Goal: Task Accomplishment & Management: Use online tool/utility

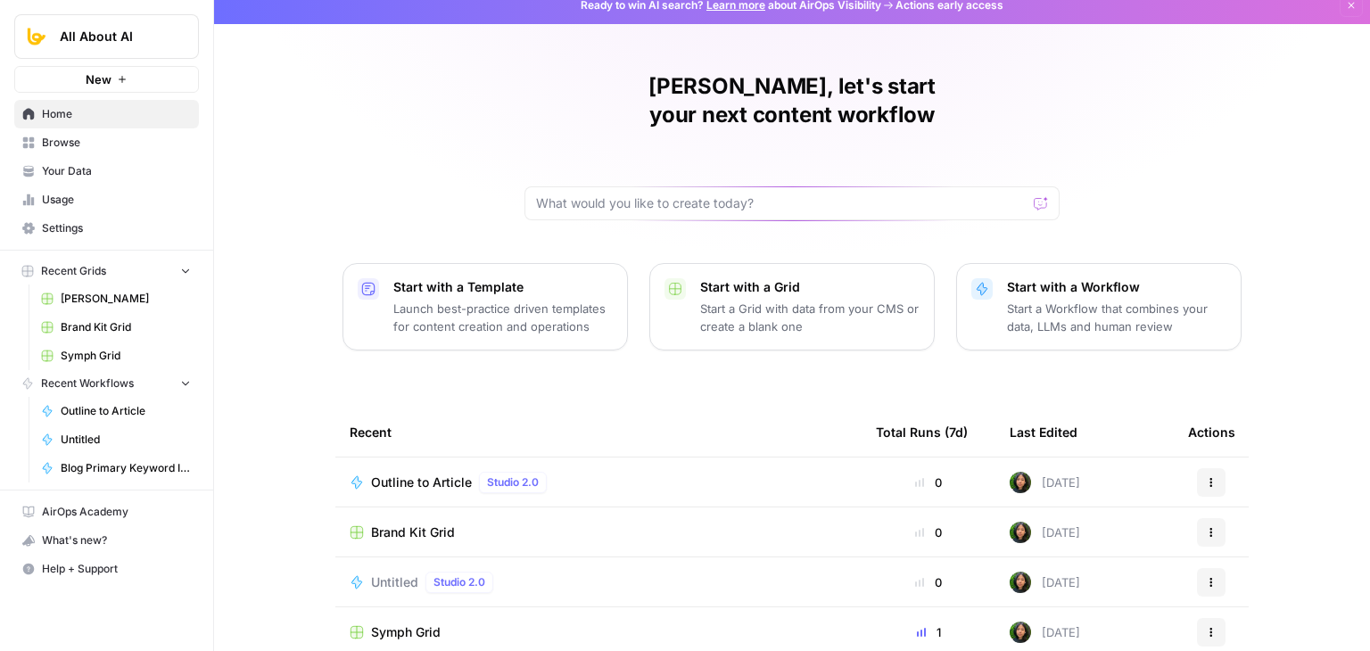
drag, startPoint x: 285, startPoint y: 218, endPoint x: 285, endPoint y: 239, distance: 21.4
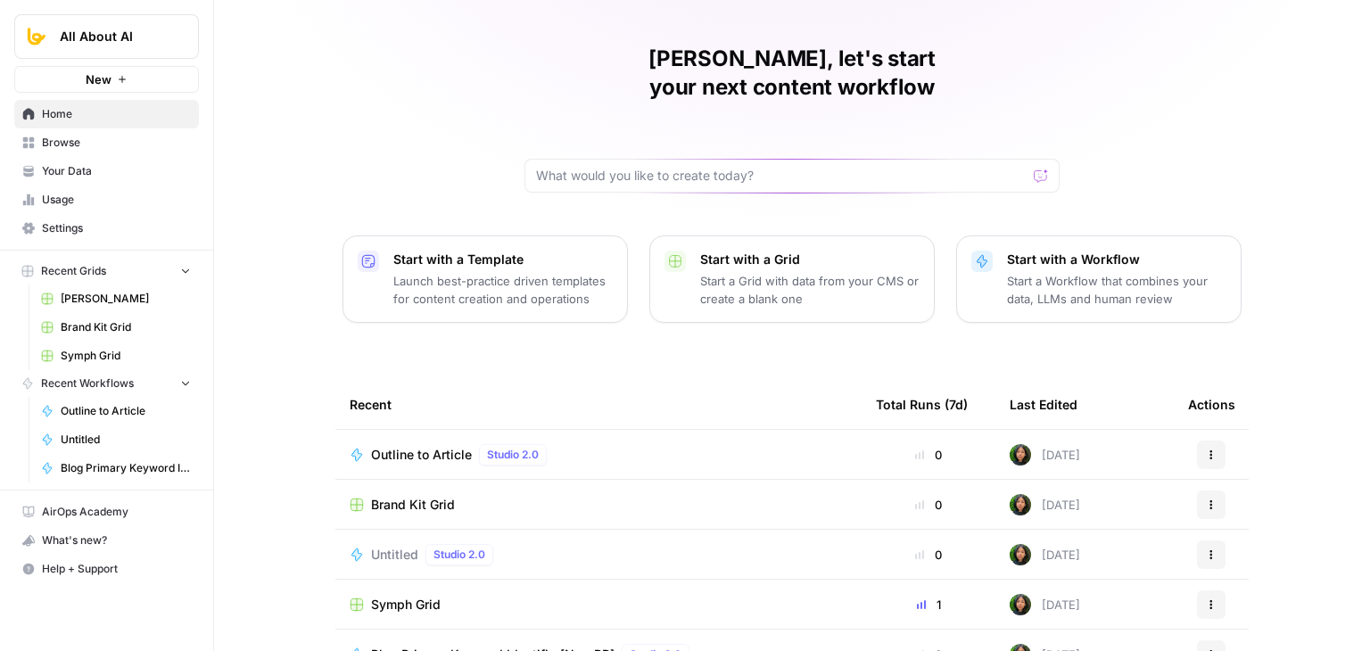
scroll to position [112, 0]
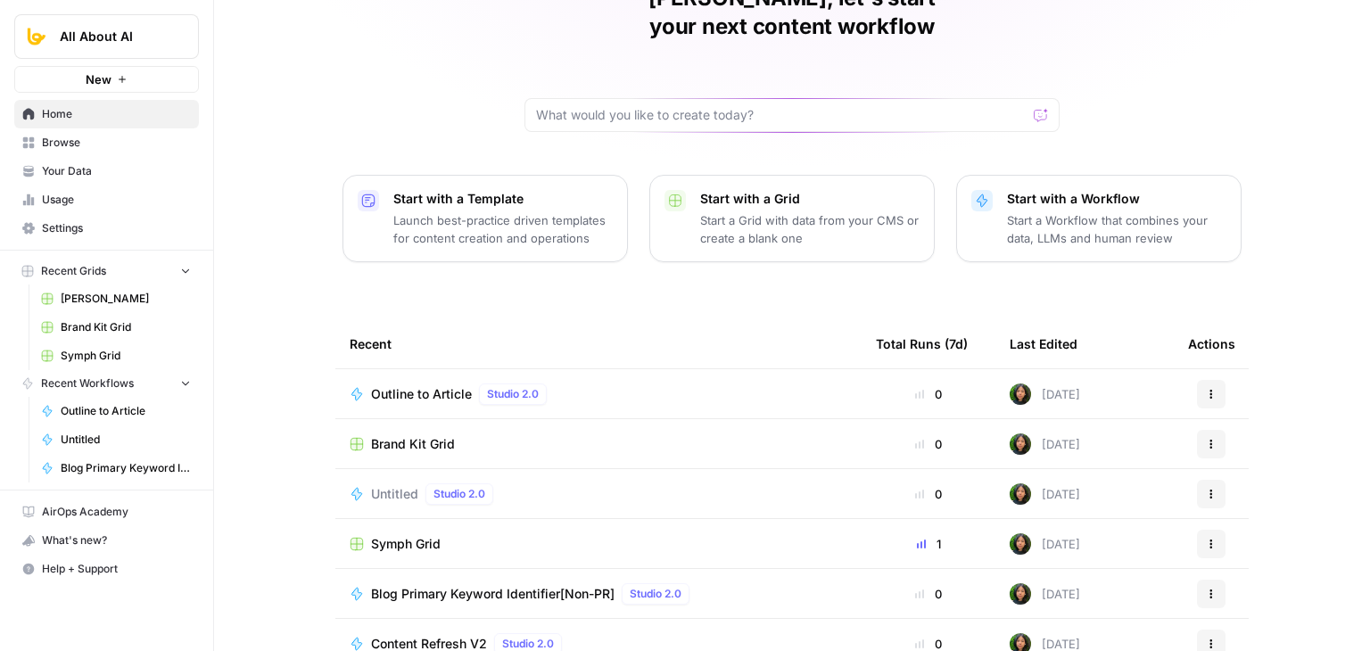
drag, startPoint x: 302, startPoint y: 202, endPoint x: 293, endPoint y: 288, distance: 87.1
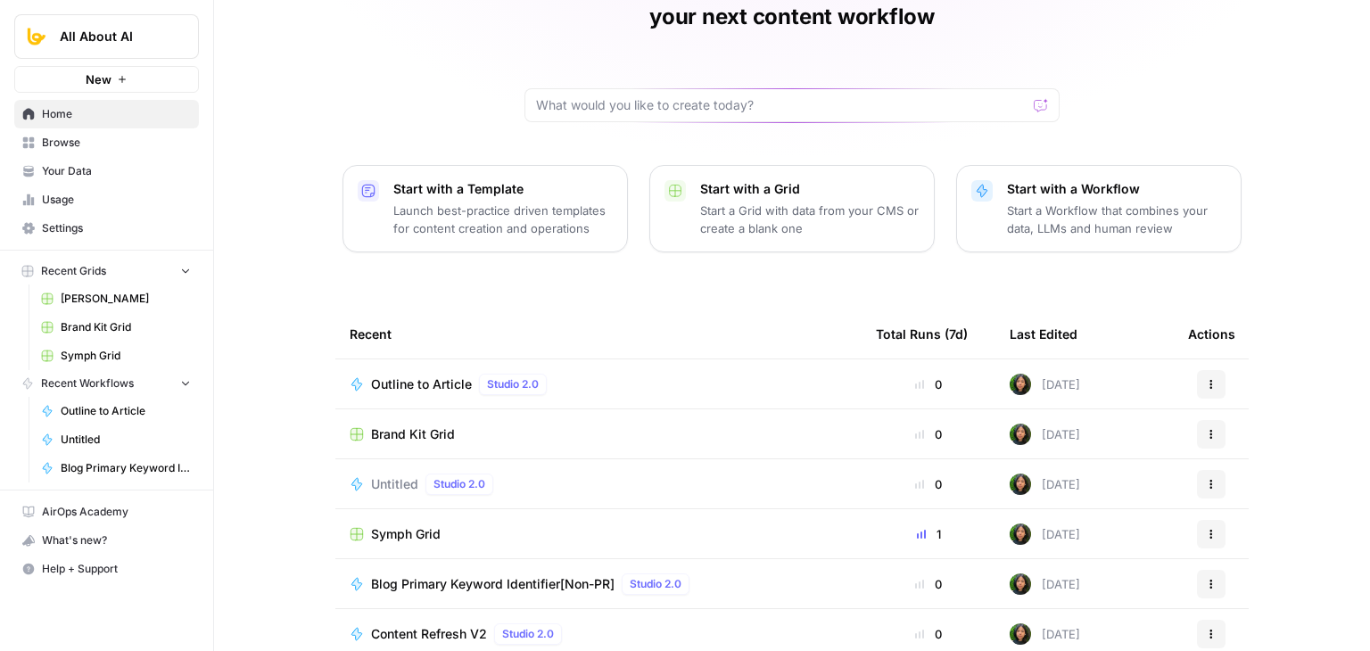
drag, startPoint x: 286, startPoint y: 380, endPoint x: 361, endPoint y: 477, distance: 122.8
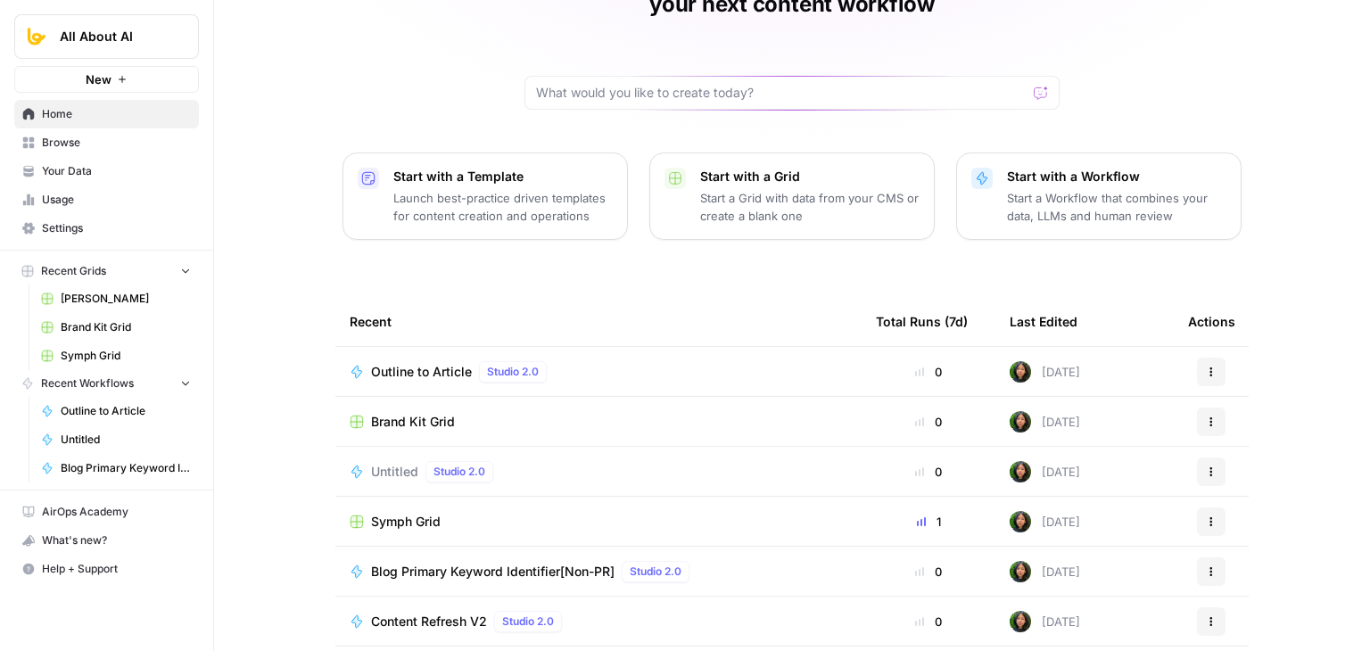
scroll to position [169, 0]
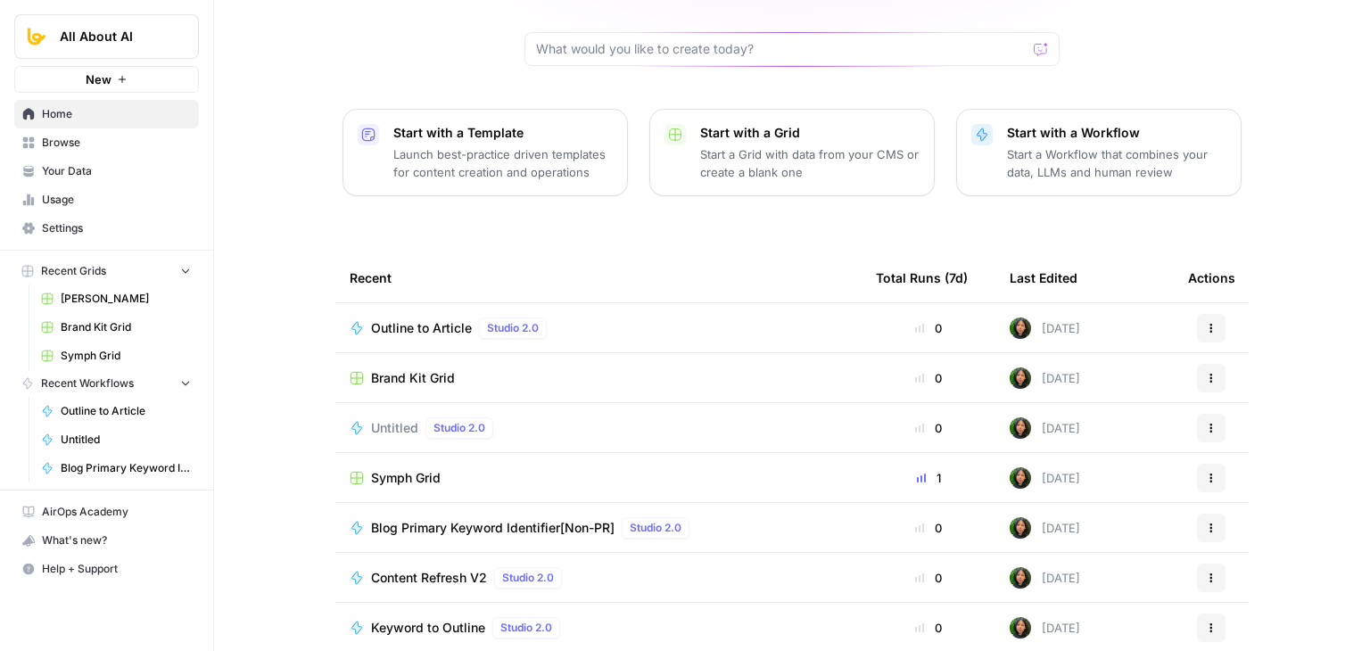
drag, startPoint x: 341, startPoint y: 167, endPoint x: 346, endPoint y: 265, distance: 98.3
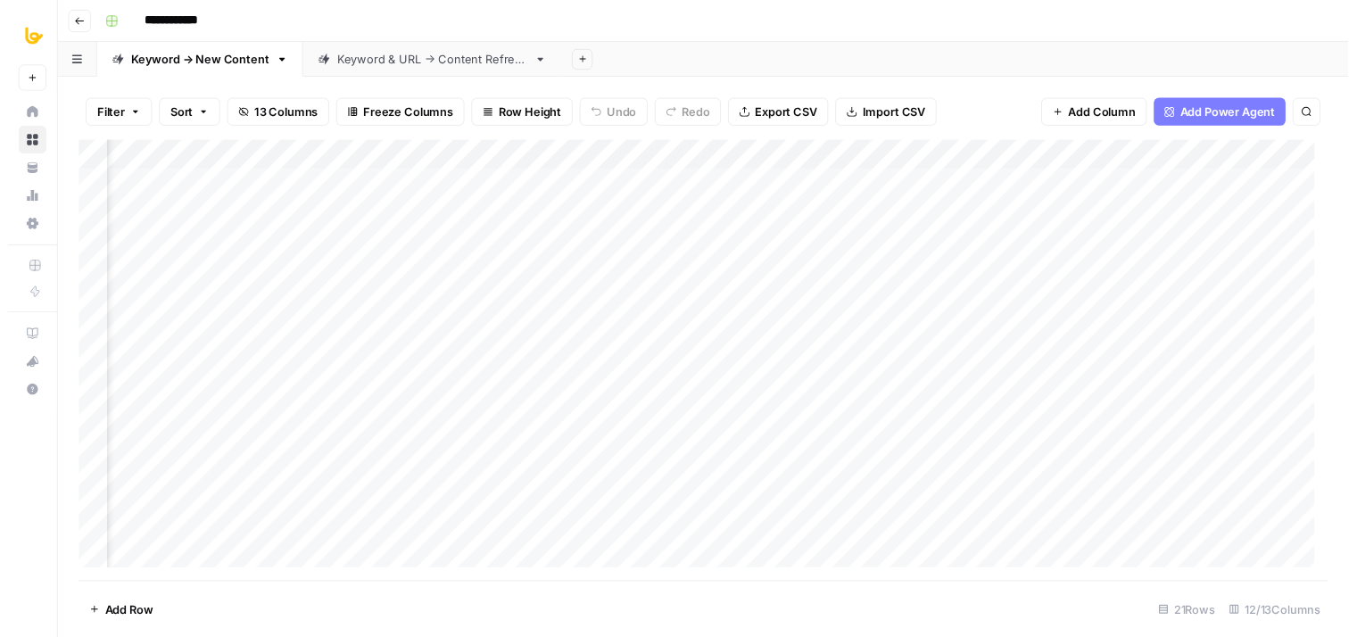
scroll to position [0, 735]
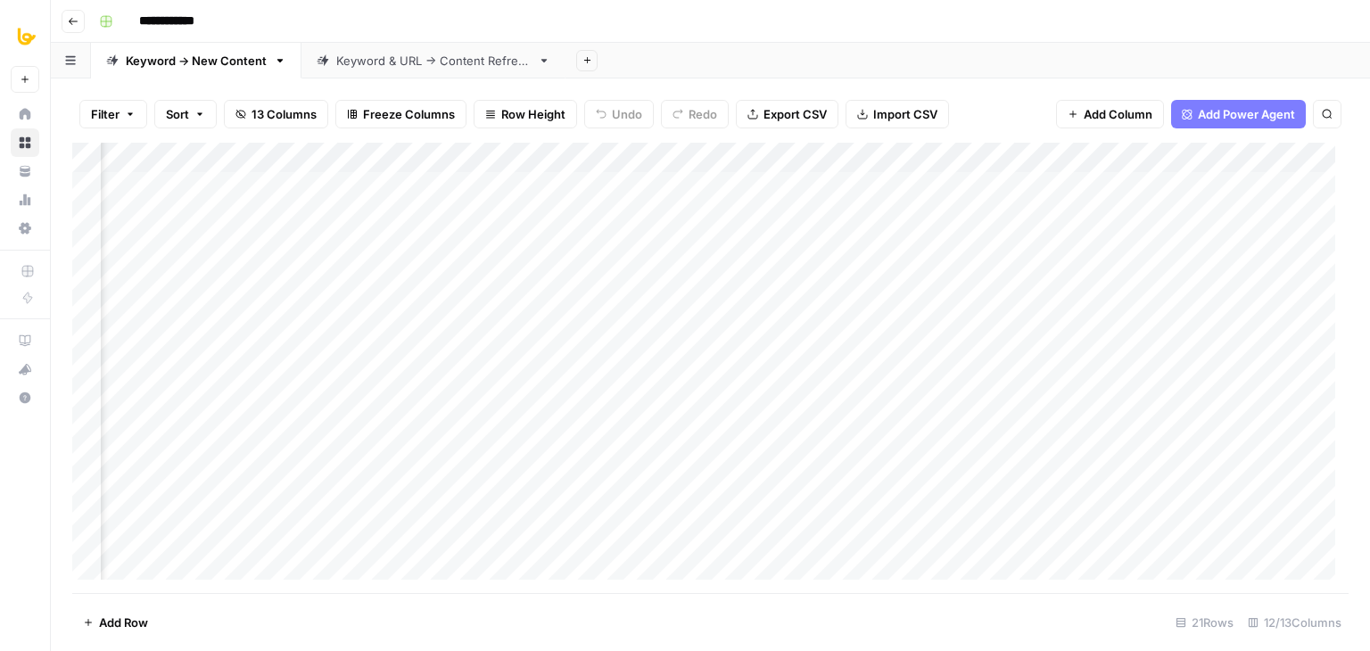
click at [1085, 183] on div "Add Column" at bounding box center [710, 368] width 1277 height 451
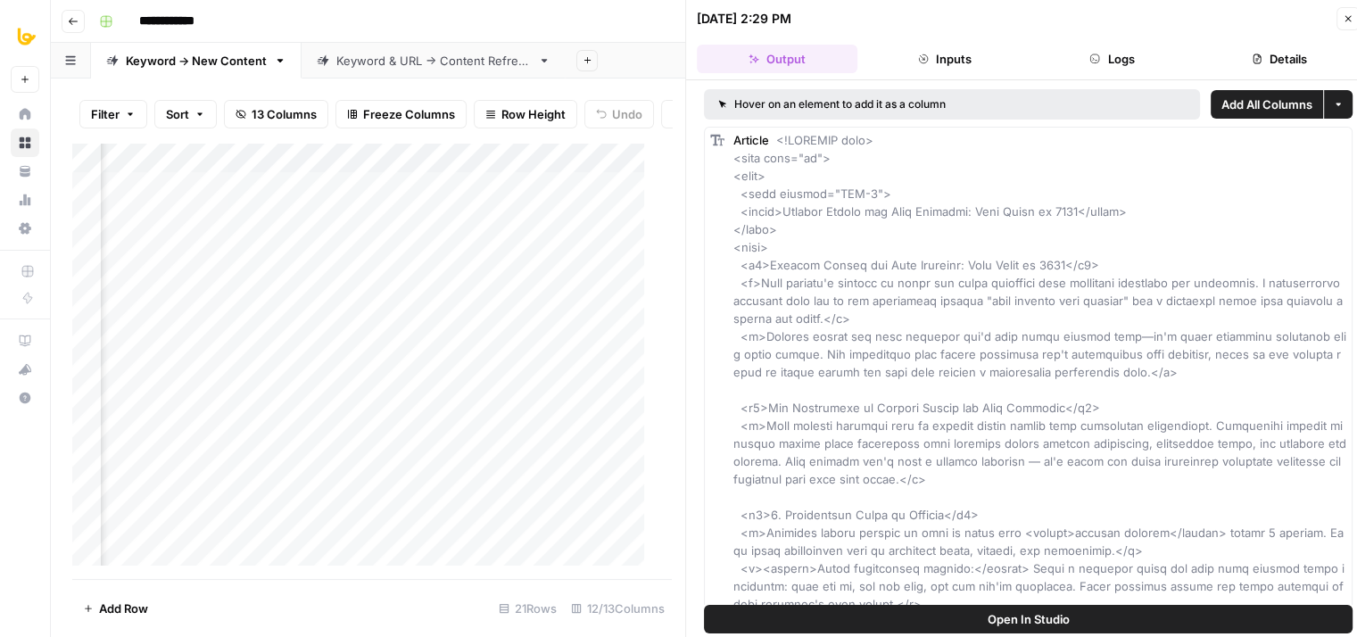
click at [1345, 12] on button "Close" at bounding box center [1348, 18] width 23 height 23
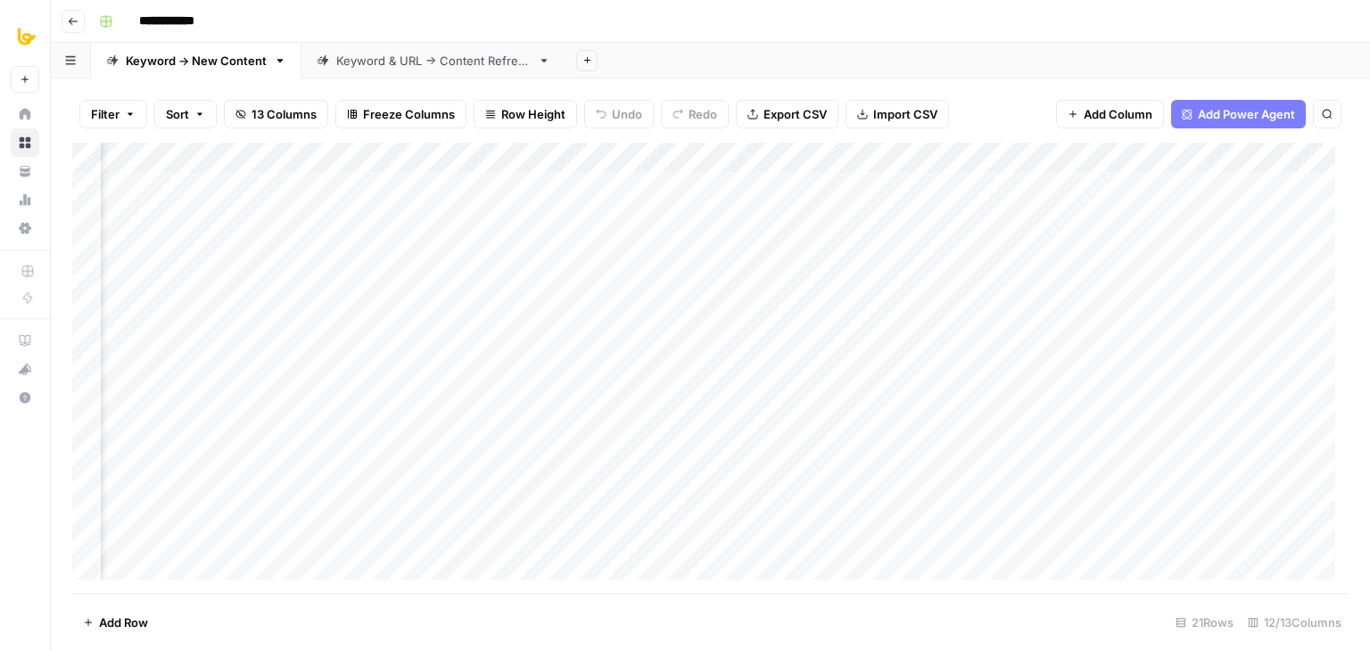
click at [1244, 185] on div "Add Column" at bounding box center [710, 368] width 1277 height 451
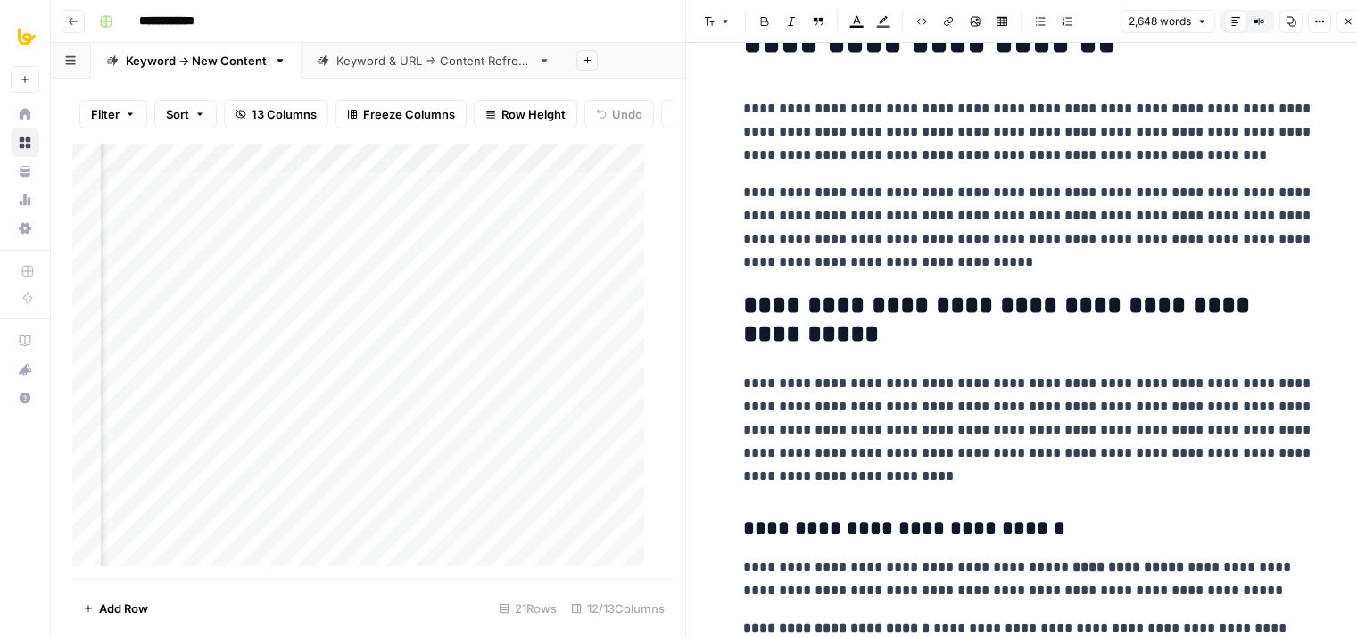
scroll to position [200, 0]
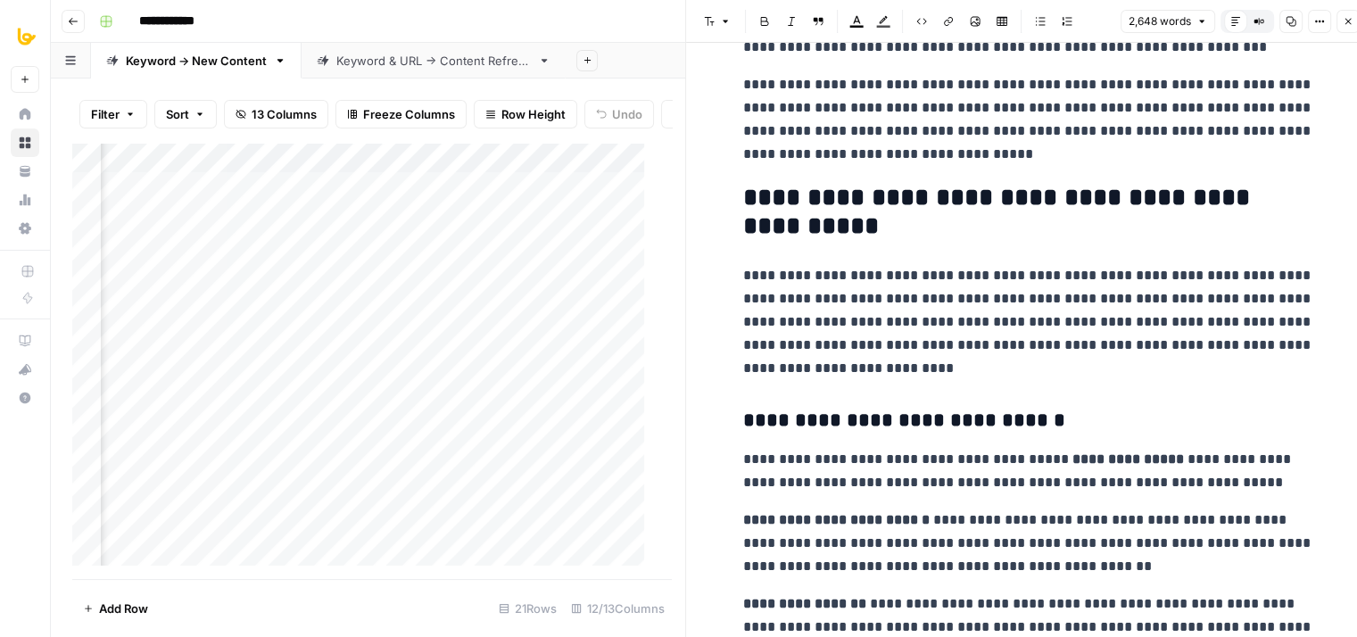
drag, startPoint x: 1096, startPoint y: 165, endPoint x: 1092, endPoint y: 248, distance: 83.1
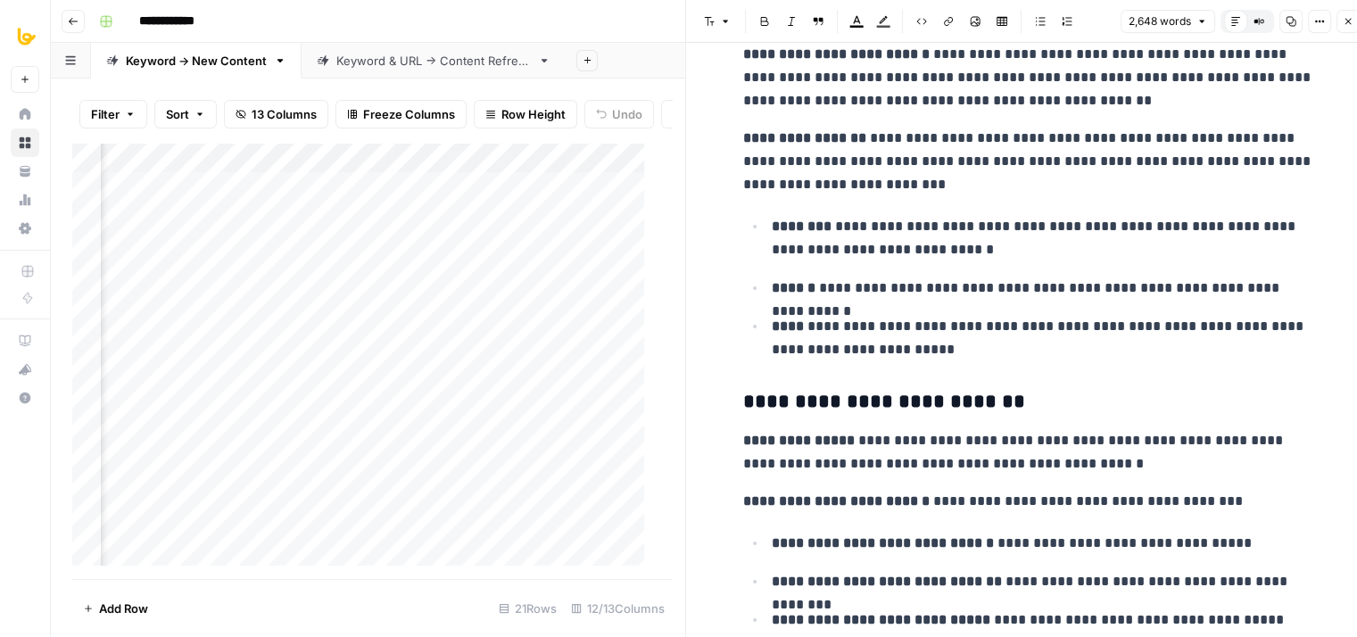
drag, startPoint x: 1103, startPoint y: 269, endPoint x: 1105, endPoint y: 340, distance: 71.4
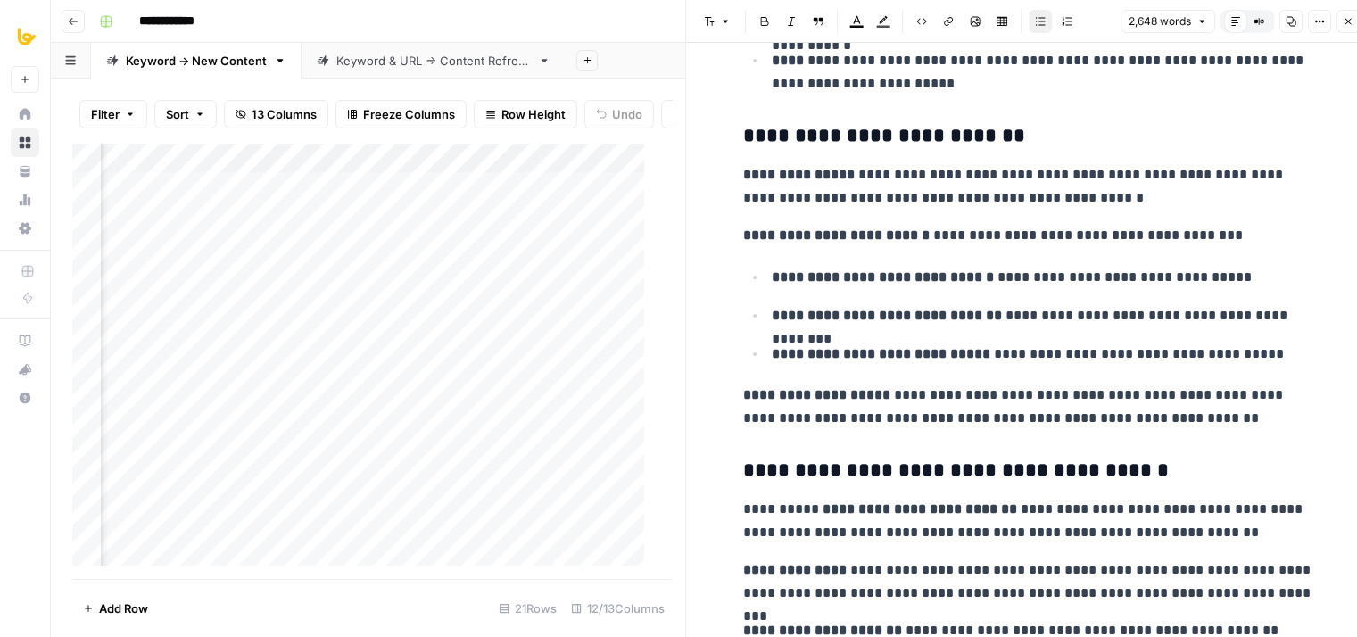
drag, startPoint x: 1074, startPoint y: 215, endPoint x: 1073, endPoint y: 383, distance: 167.7
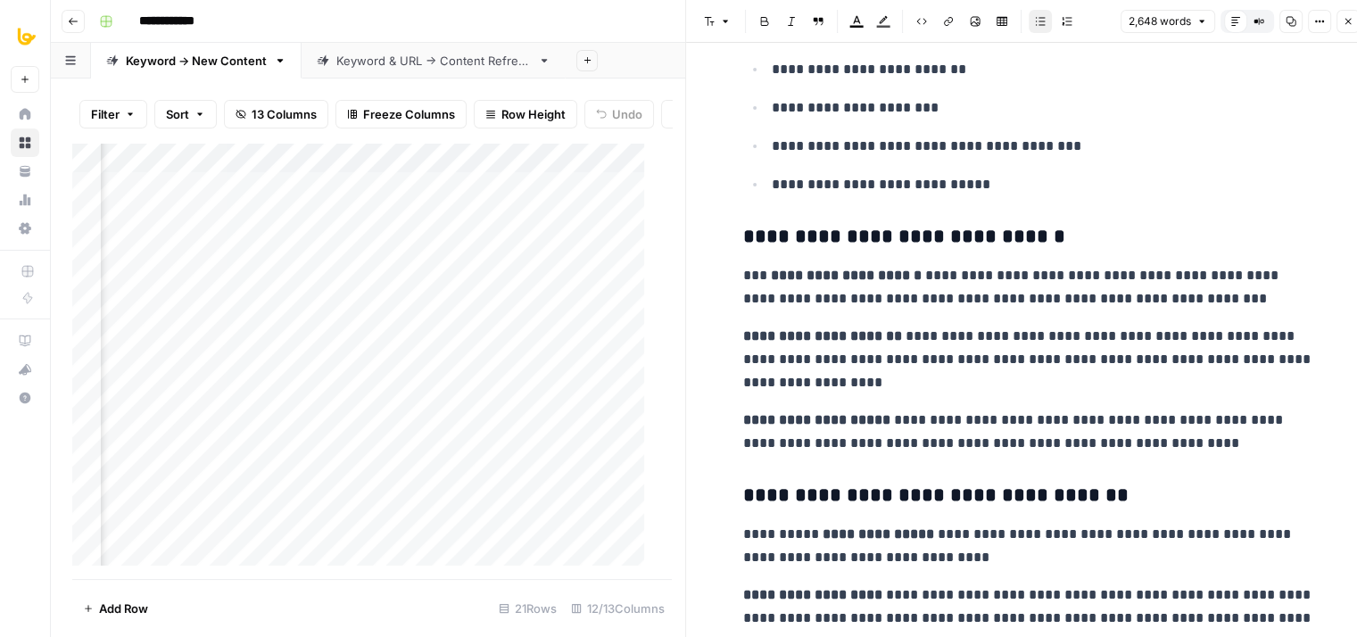
drag, startPoint x: 1066, startPoint y: 242, endPoint x: 1071, endPoint y: 441, distance: 199.0
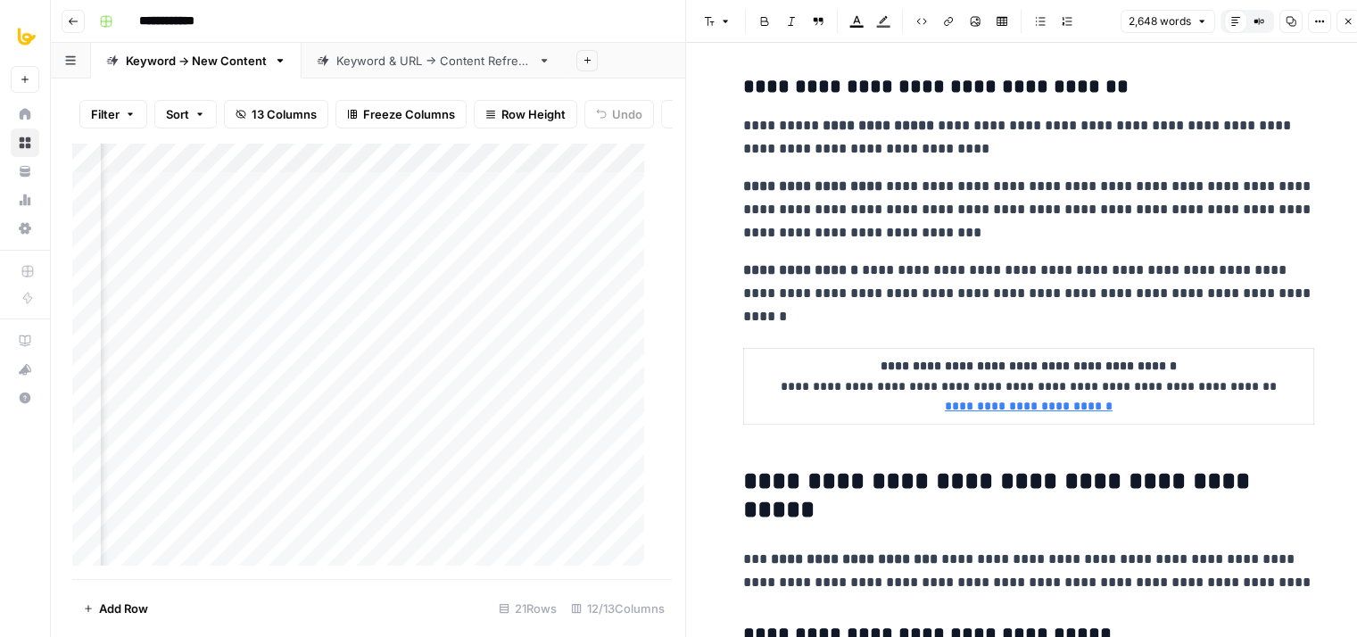
drag, startPoint x: 1060, startPoint y: 248, endPoint x: 1037, endPoint y: 465, distance: 218.0
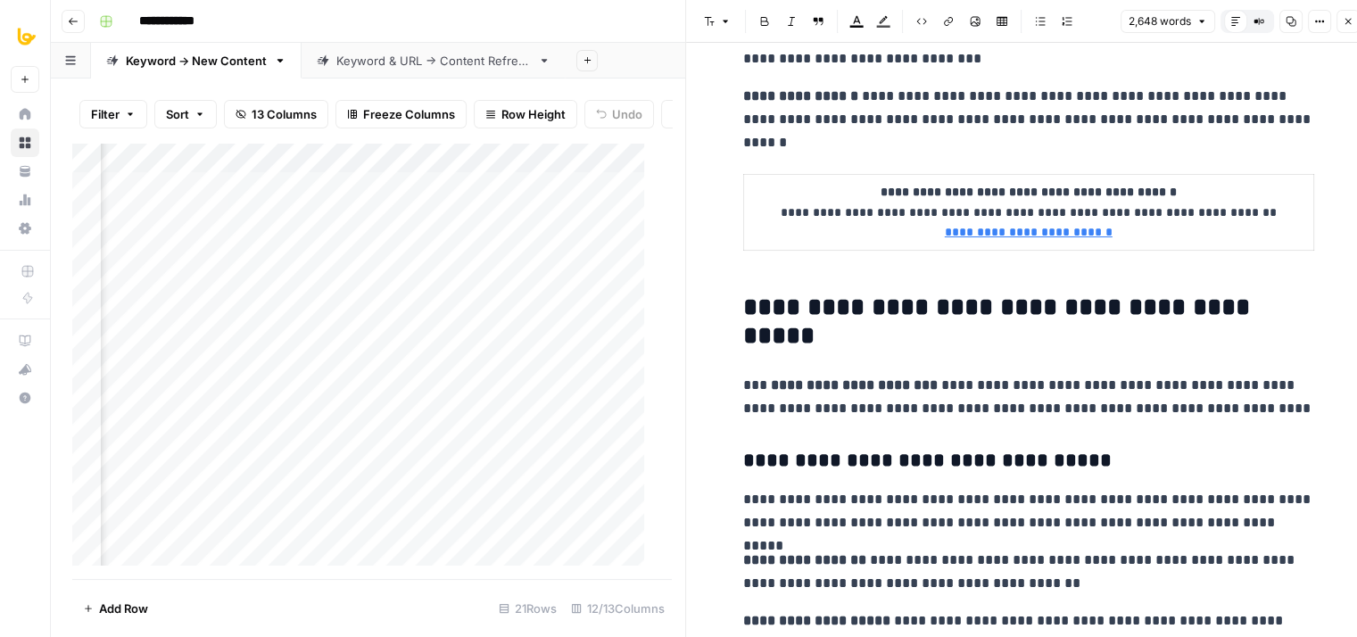
drag, startPoint x: 1058, startPoint y: 276, endPoint x: 1056, endPoint y: 219, distance: 56.2
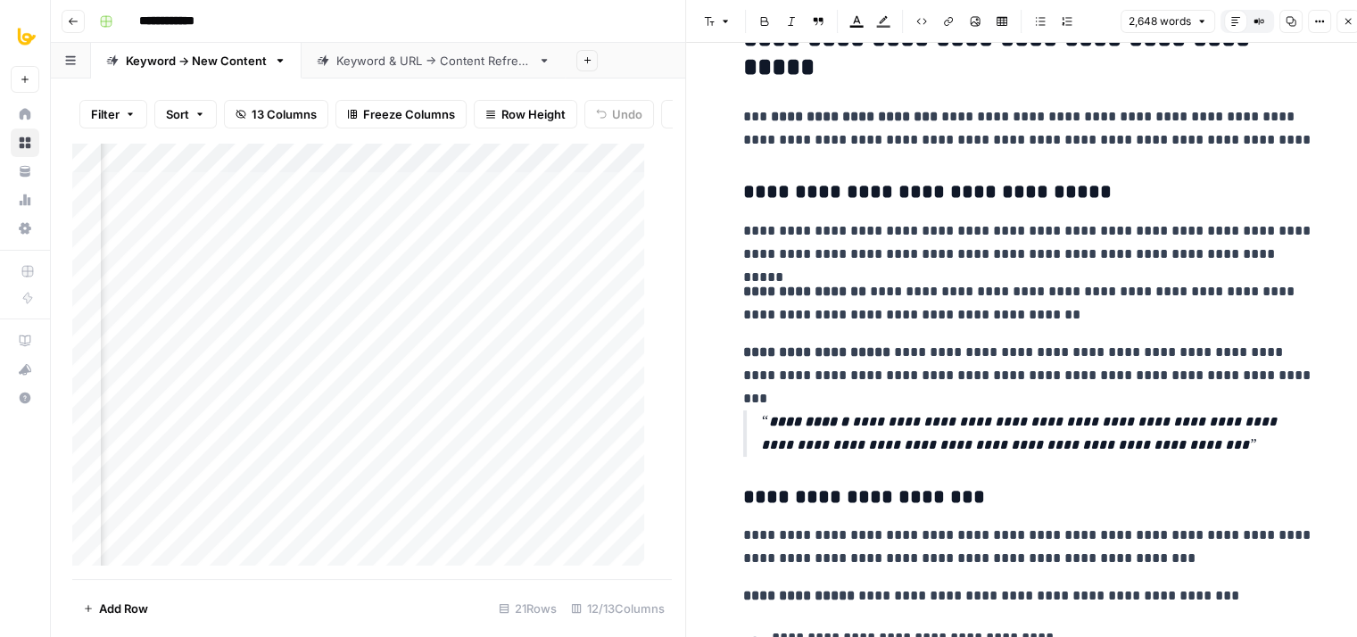
drag, startPoint x: 1056, startPoint y: 325, endPoint x: 1057, endPoint y: 457, distance: 132.1
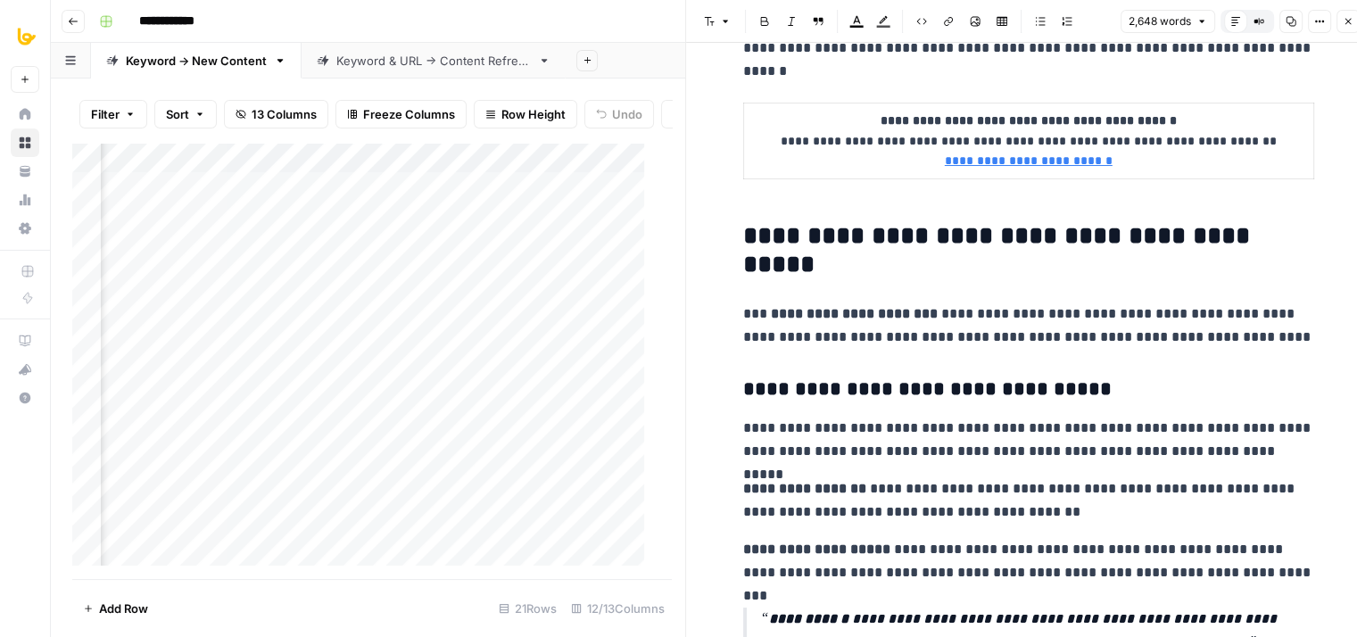
scroll to position [2100, 0]
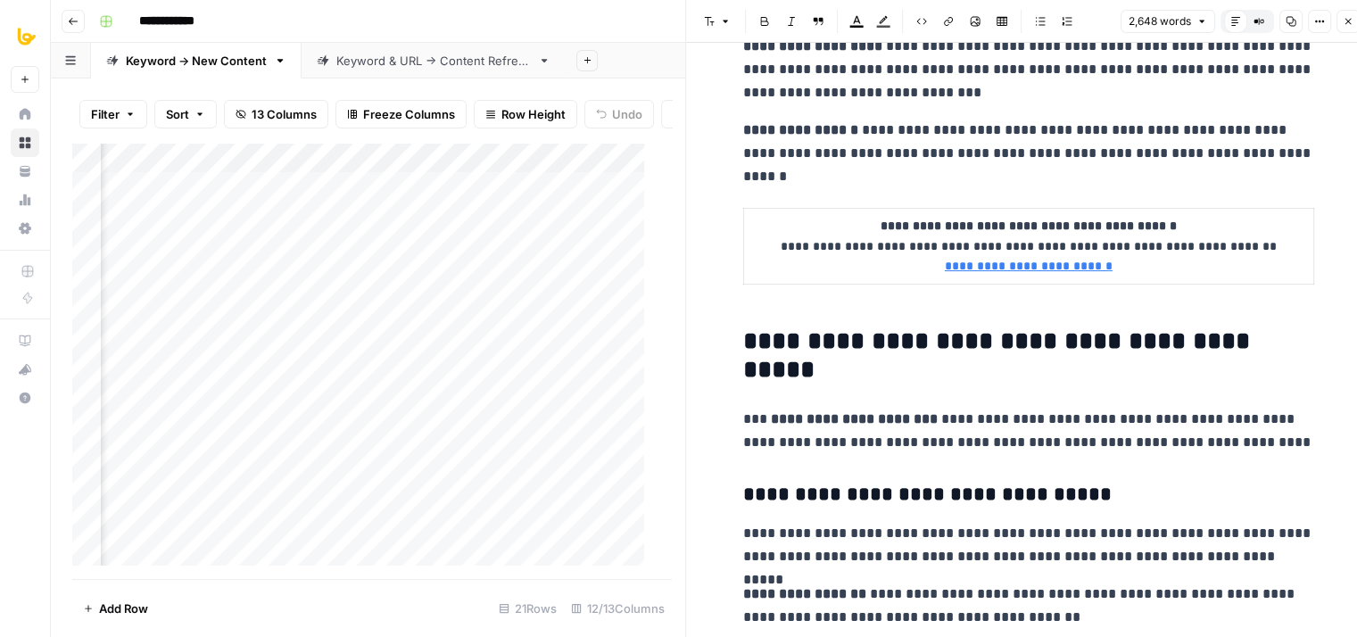
drag, startPoint x: 1063, startPoint y: 189, endPoint x: 1064, endPoint y: 150, distance: 39.3
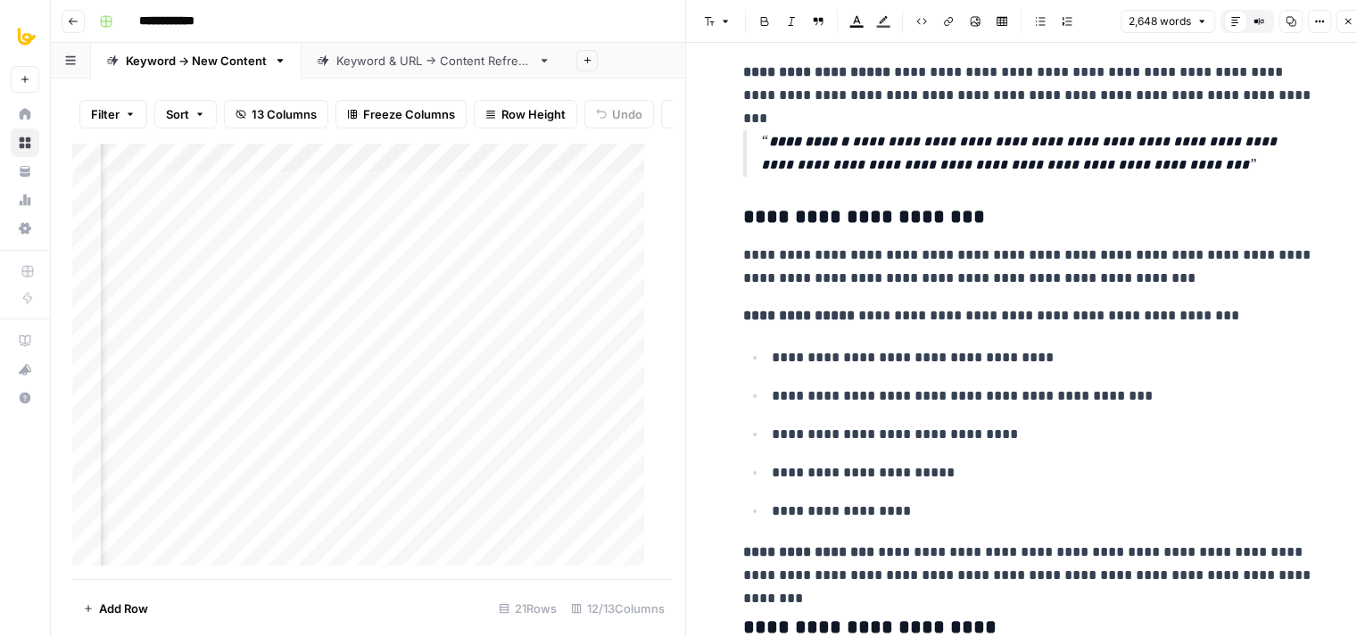
drag, startPoint x: 1082, startPoint y: 129, endPoint x: 1055, endPoint y: 321, distance: 193.8
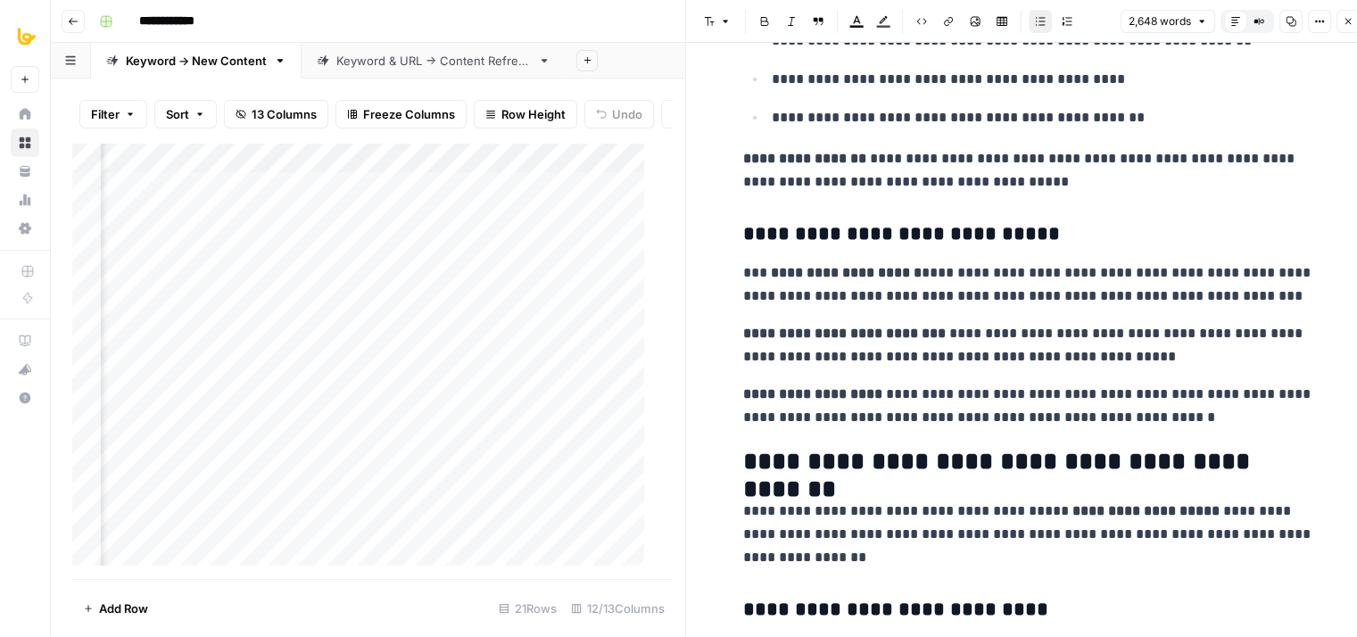
drag, startPoint x: 1046, startPoint y: 296, endPoint x: 1048, endPoint y: 435, distance: 138.3
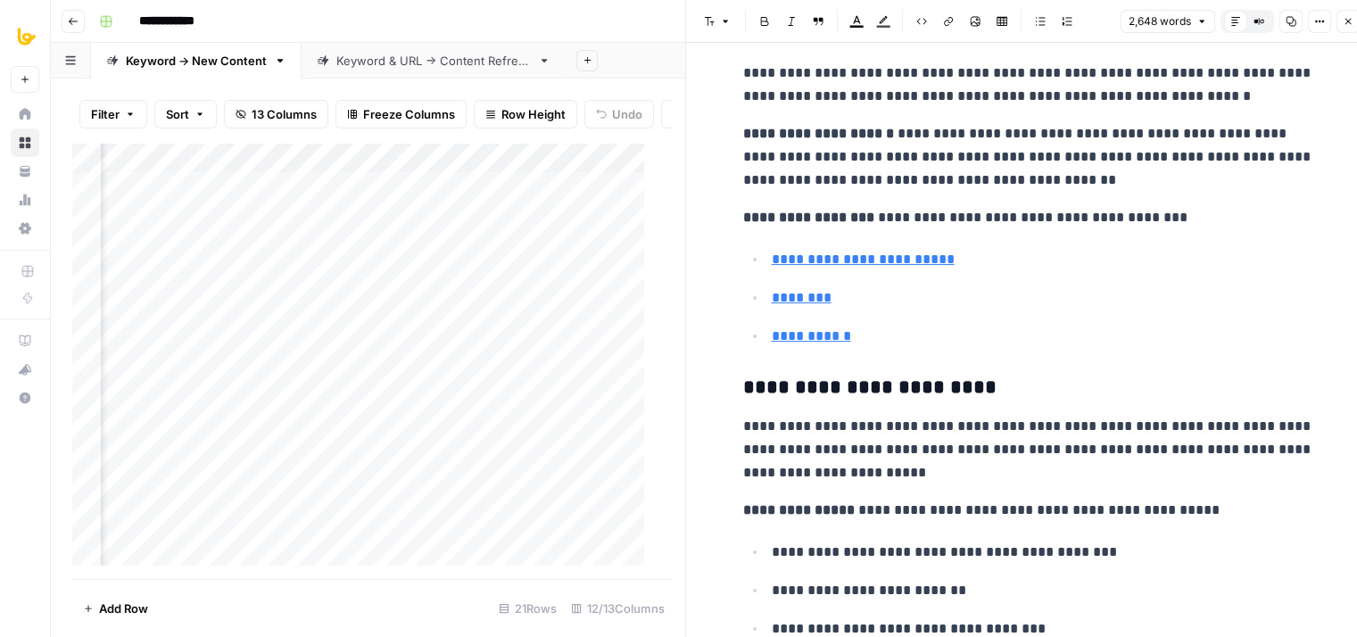
drag, startPoint x: 1053, startPoint y: 229, endPoint x: 1040, endPoint y: 421, distance: 192.2
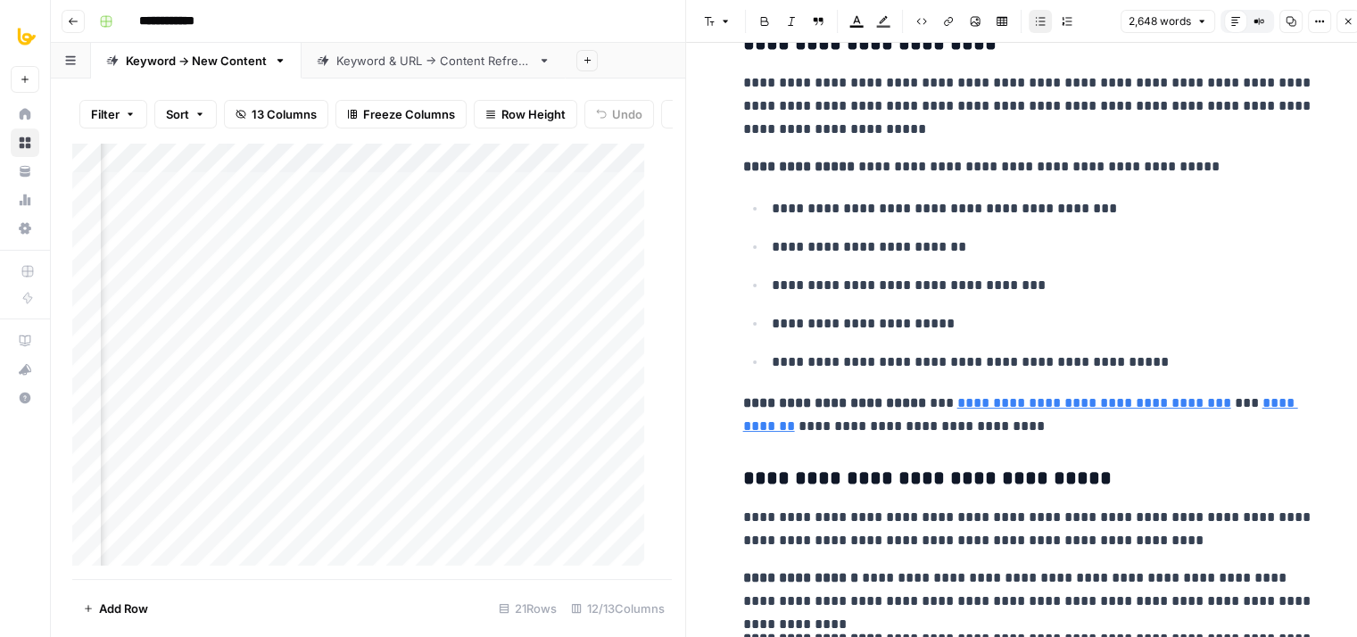
drag, startPoint x: 1035, startPoint y: 213, endPoint x: 1011, endPoint y: 347, distance: 136.0
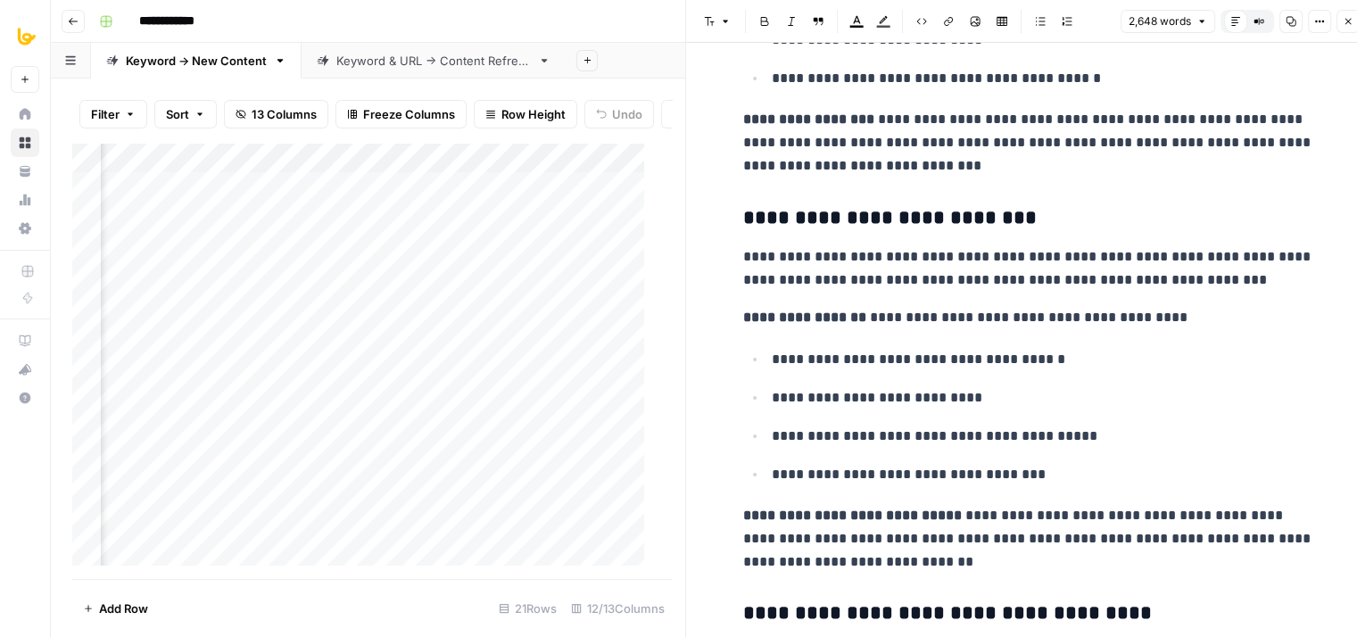
drag, startPoint x: 1039, startPoint y: 263, endPoint x: 993, endPoint y: 476, distance: 218.0
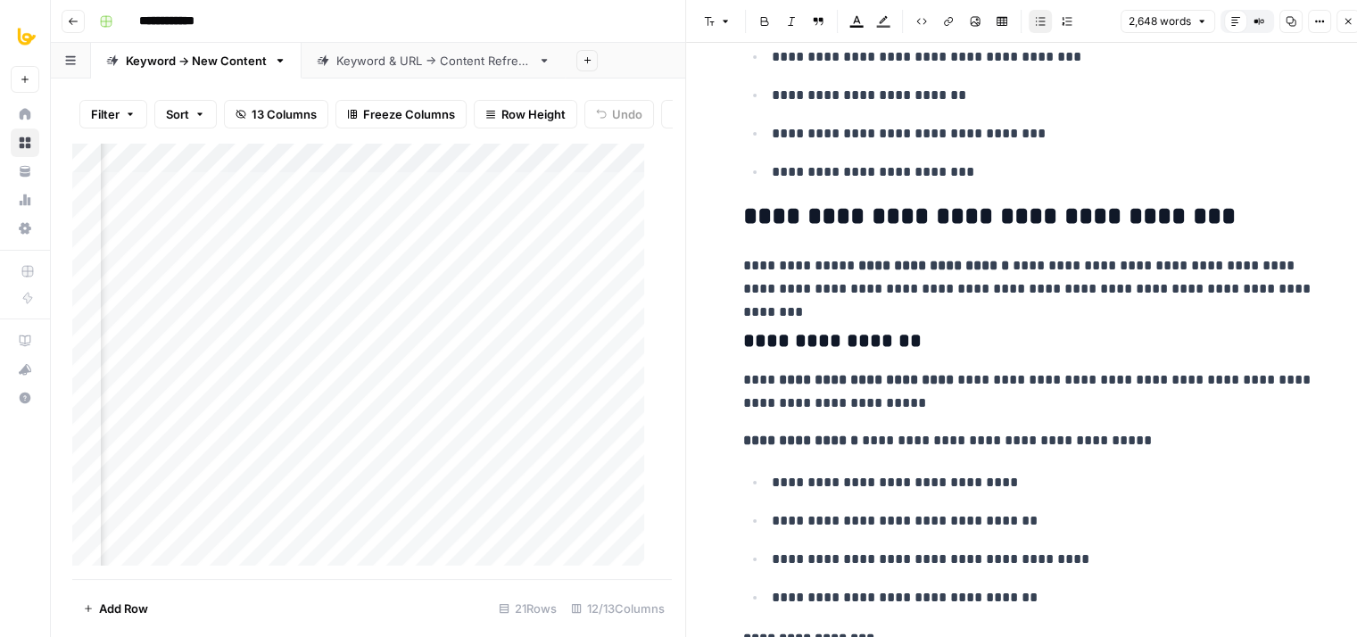
drag, startPoint x: 980, startPoint y: 305, endPoint x: 974, endPoint y: 511, distance: 206.2
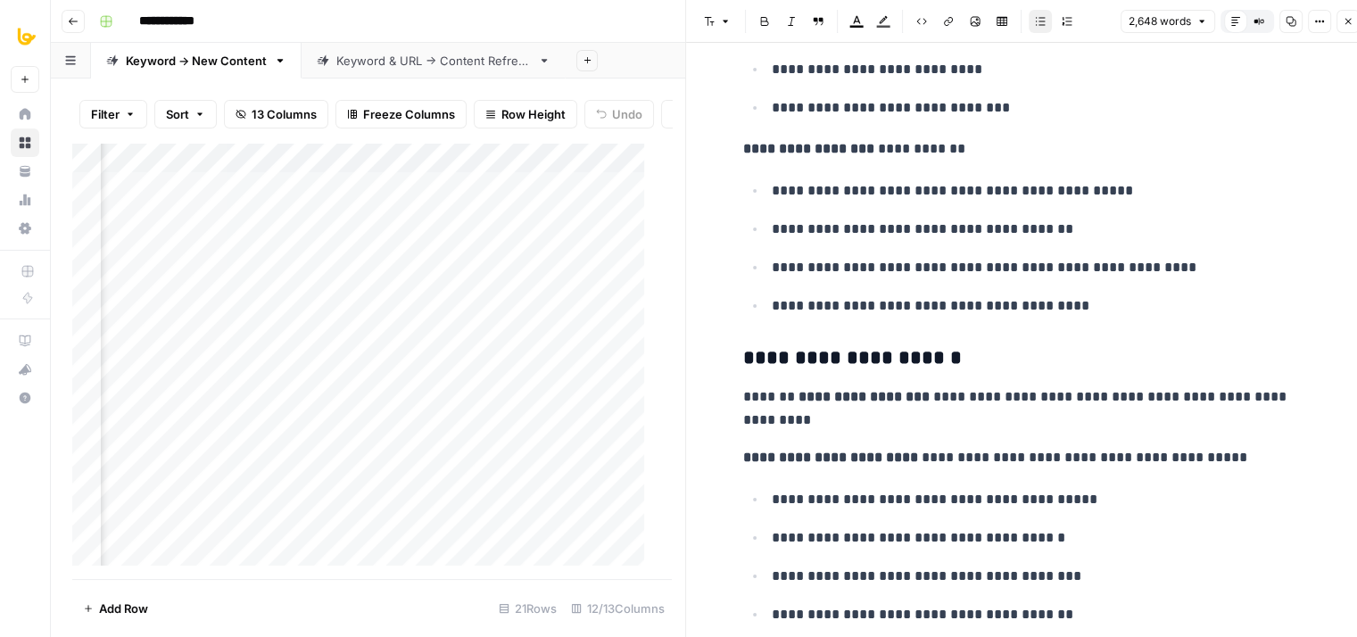
drag, startPoint x: 1015, startPoint y: 338, endPoint x: 1007, endPoint y: 502, distance: 164.4
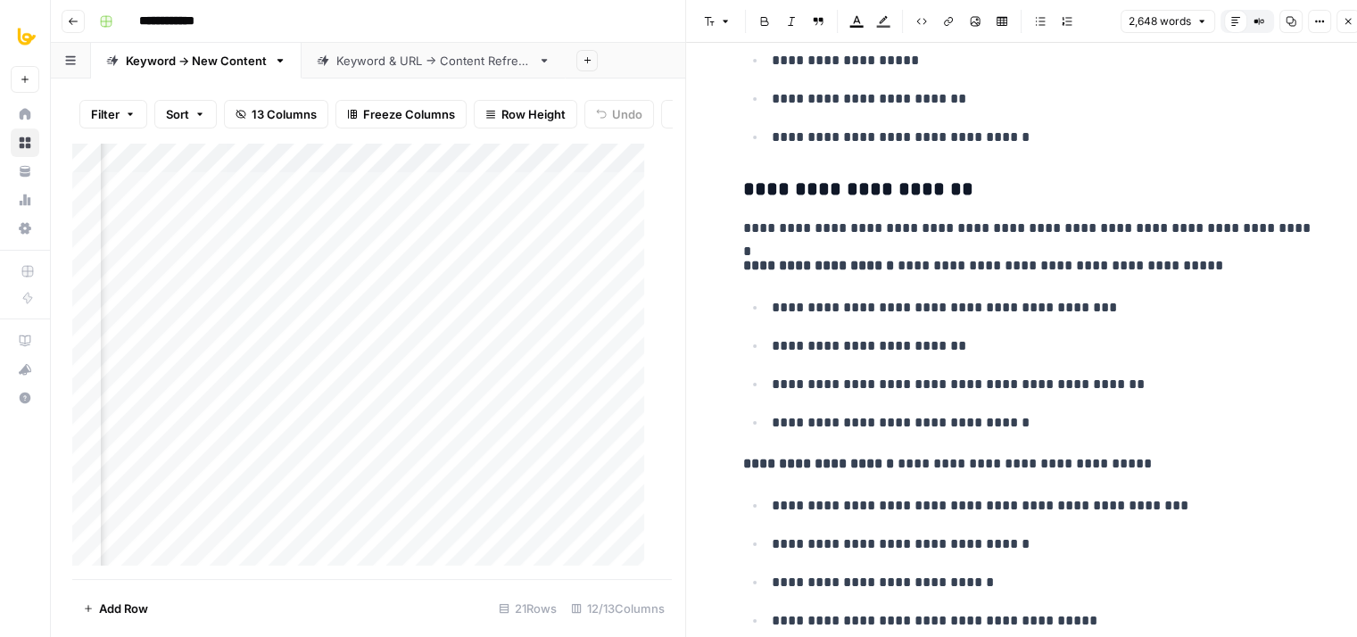
drag, startPoint x: 1008, startPoint y: 398, endPoint x: 1013, endPoint y: 503, distance: 105.4
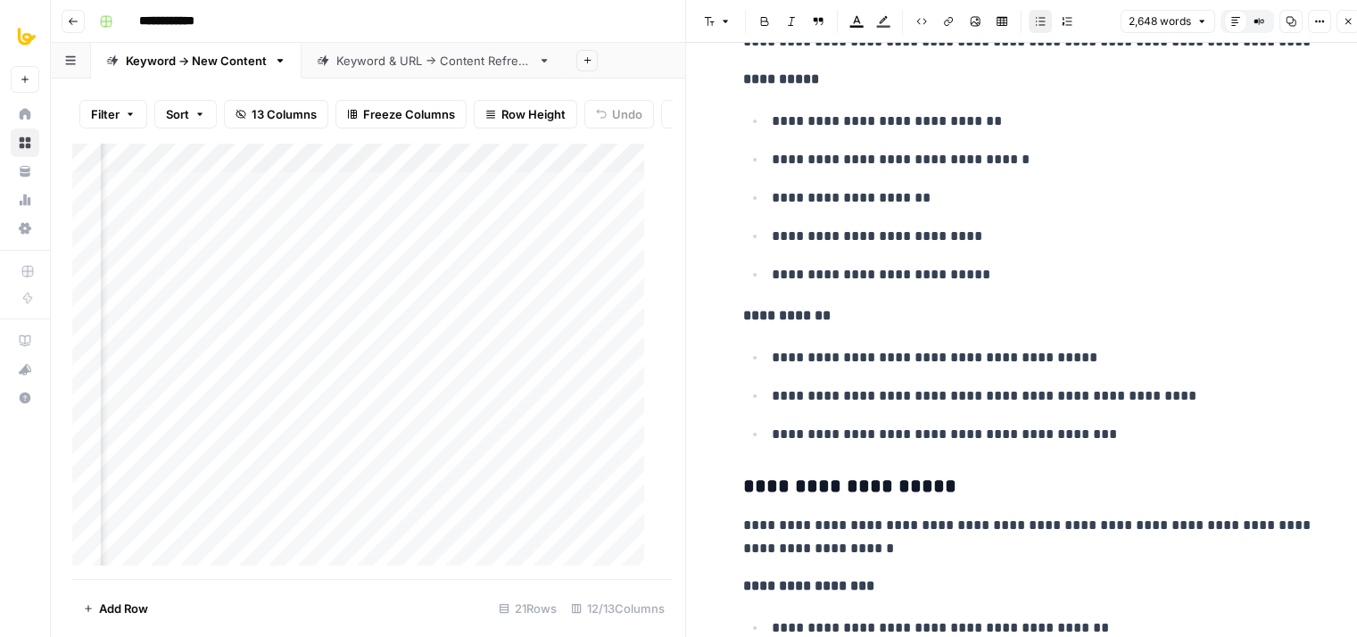
drag, startPoint x: 1037, startPoint y: 310, endPoint x: 1011, endPoint y: 544, distance: 236.1
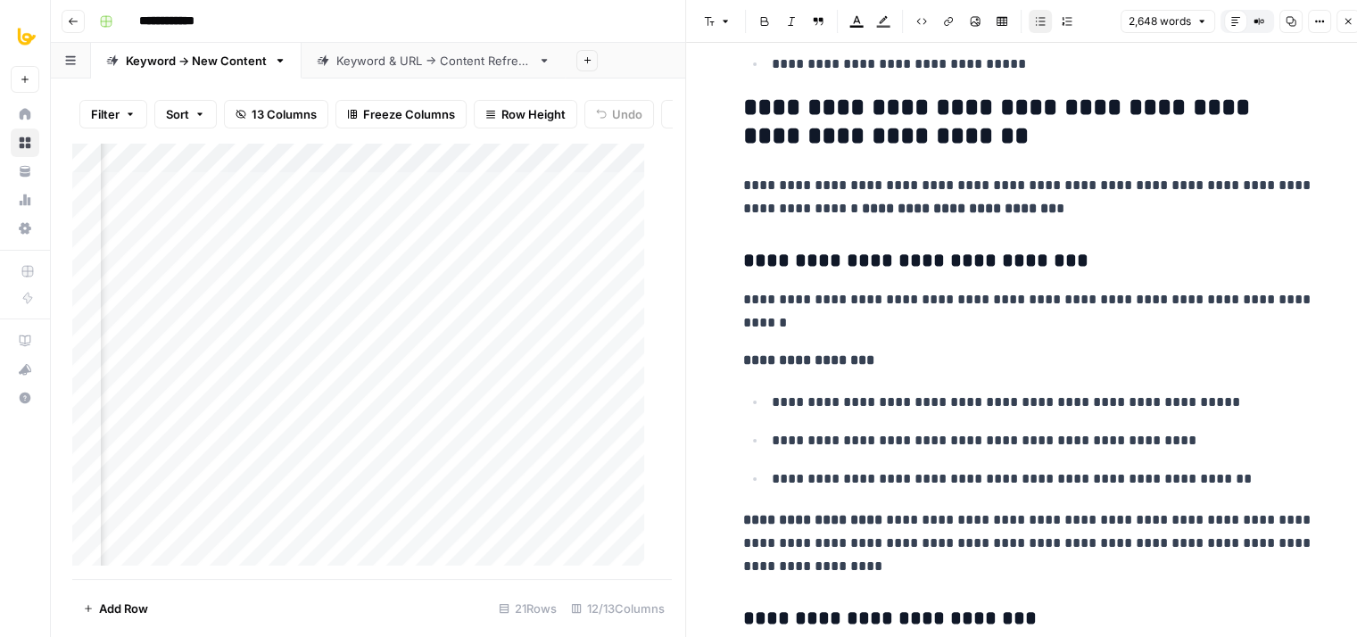
drag, startPoint x: 992, startPoint y: 520, endPoint x: 998, endPoint y: 561, distance: 41.4
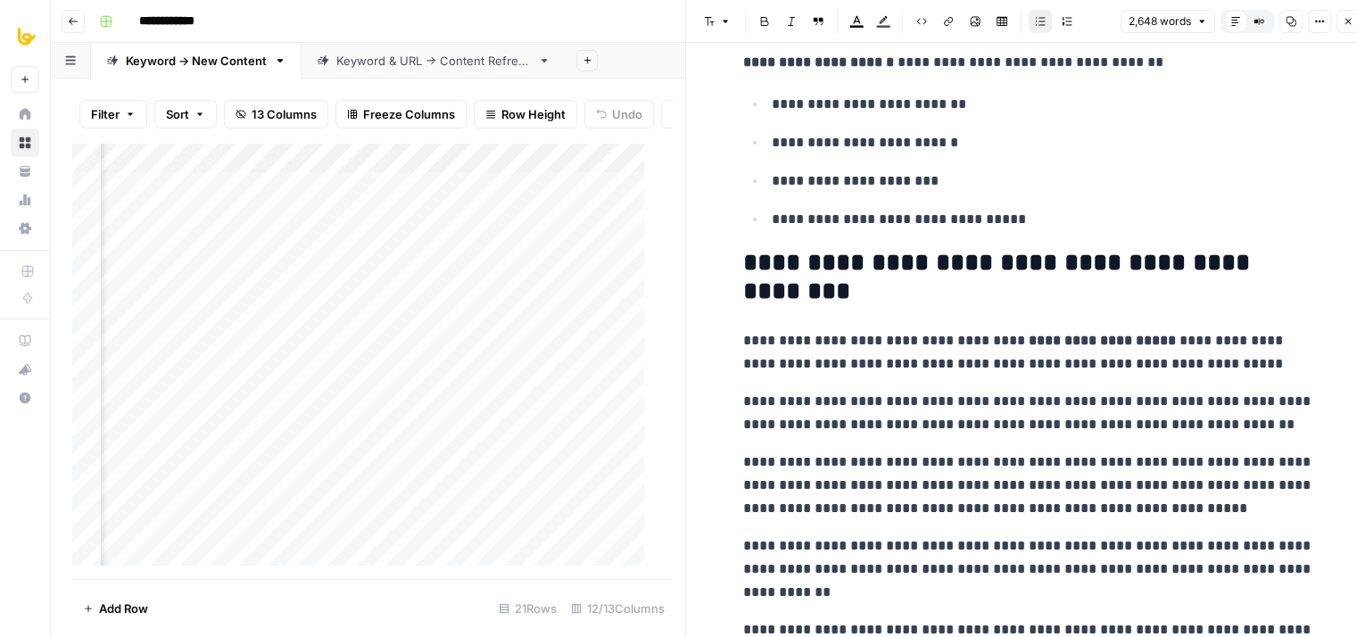
drag, startPoint x: 1019, startPoint y: 315, endPoint x: 1012, endPoint y: 534, distance: 218.7
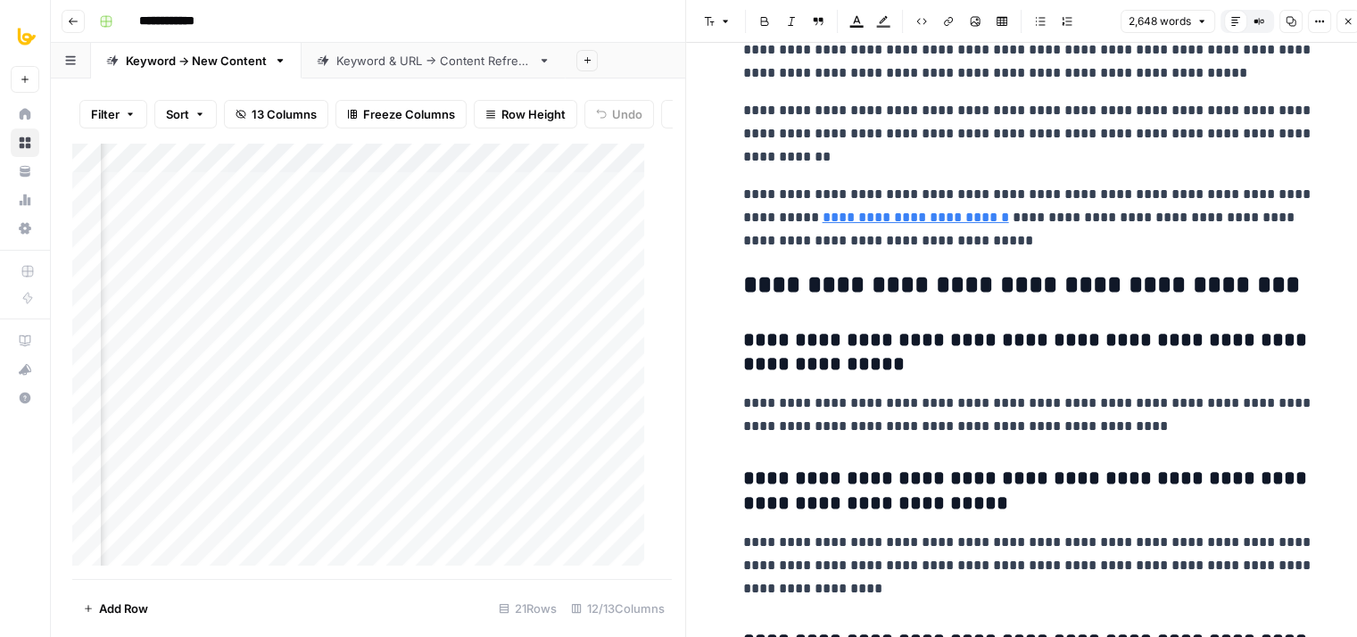
drag, startPoint x: 1047, startPoint y: 283, endPoint x: 1038, endPoint y: 408, distance: 125.2
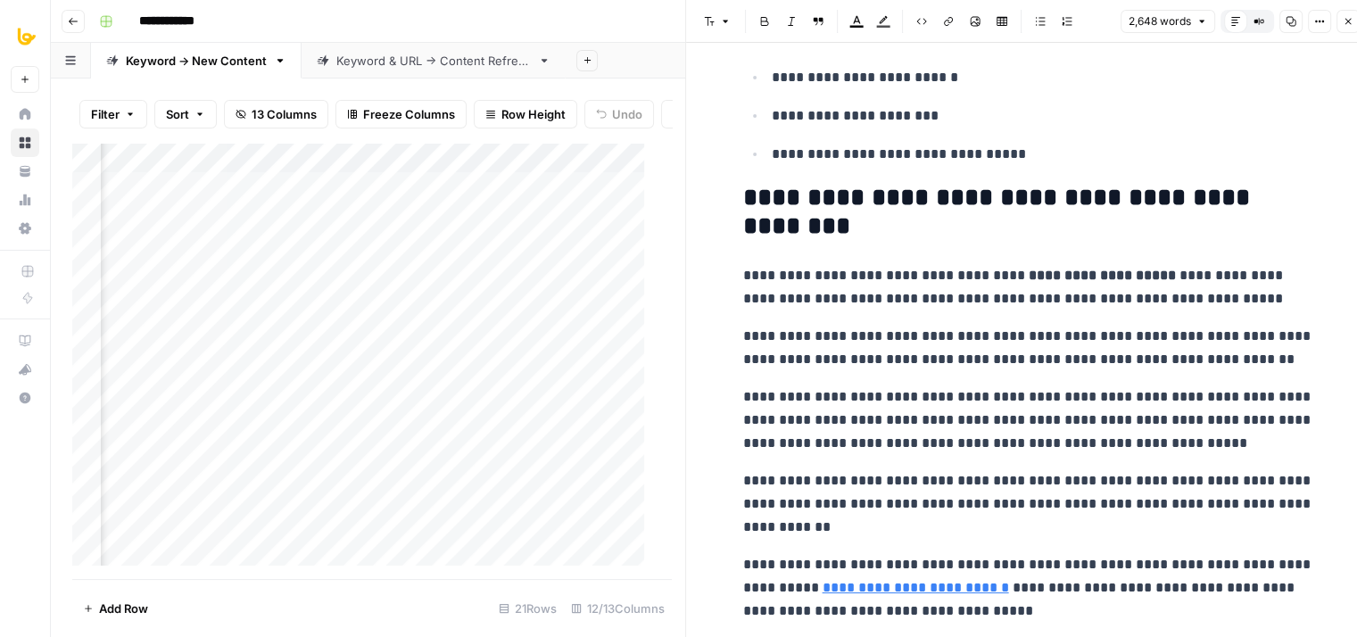
drag, startPoint x: 1097, startPoint y: 340, endPoint x: 1096, endPoint y: 245, distance: 94.6
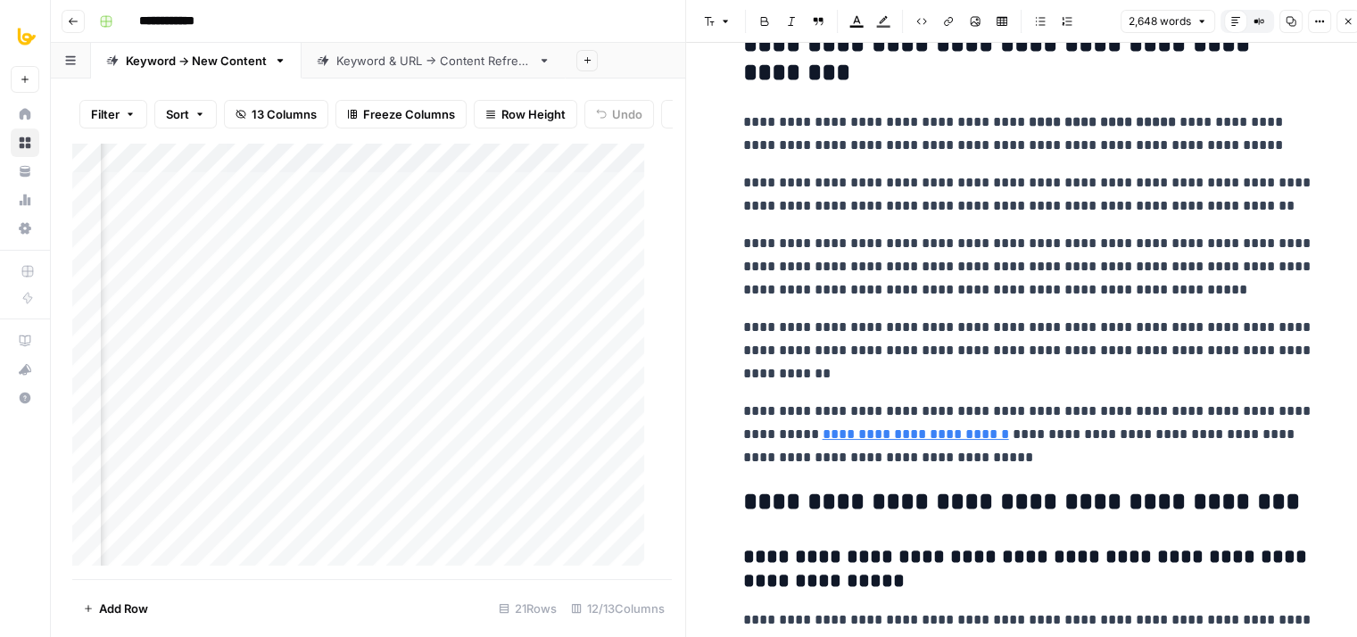
scroll to position [12645, 0]
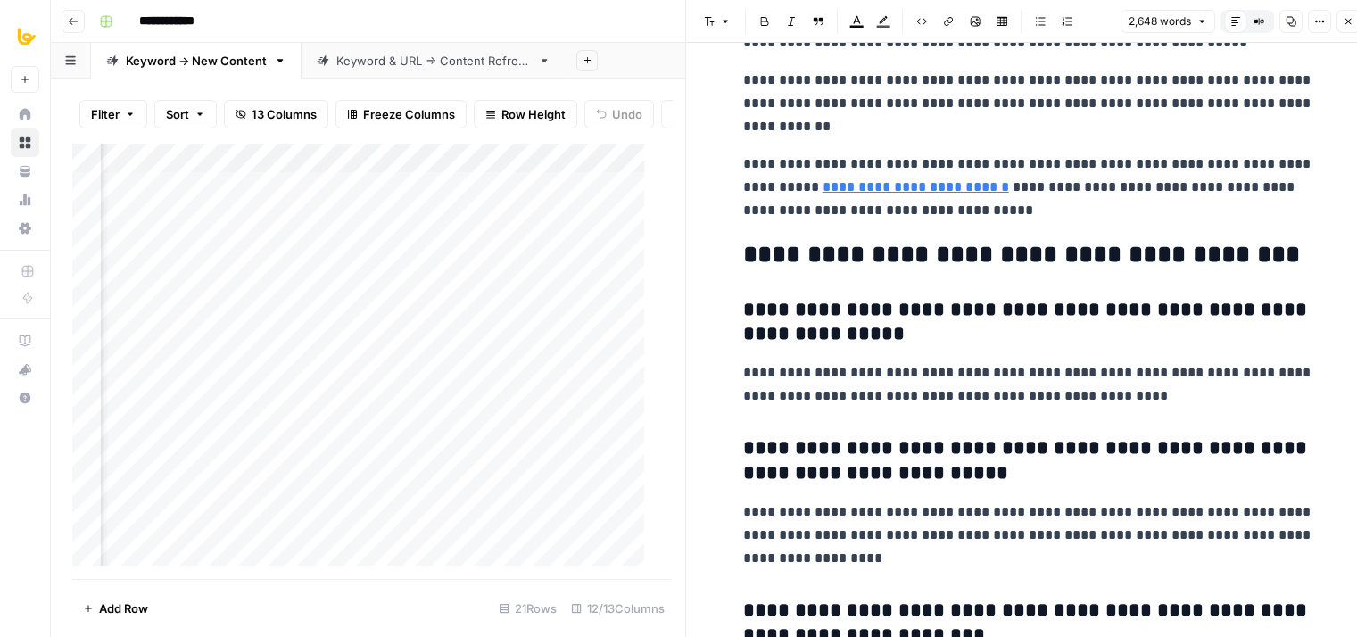
drag, startPoint x: 1091, startPoint y: 304, endPoint x: 1082, endPoint y: 436, distance: 132.4
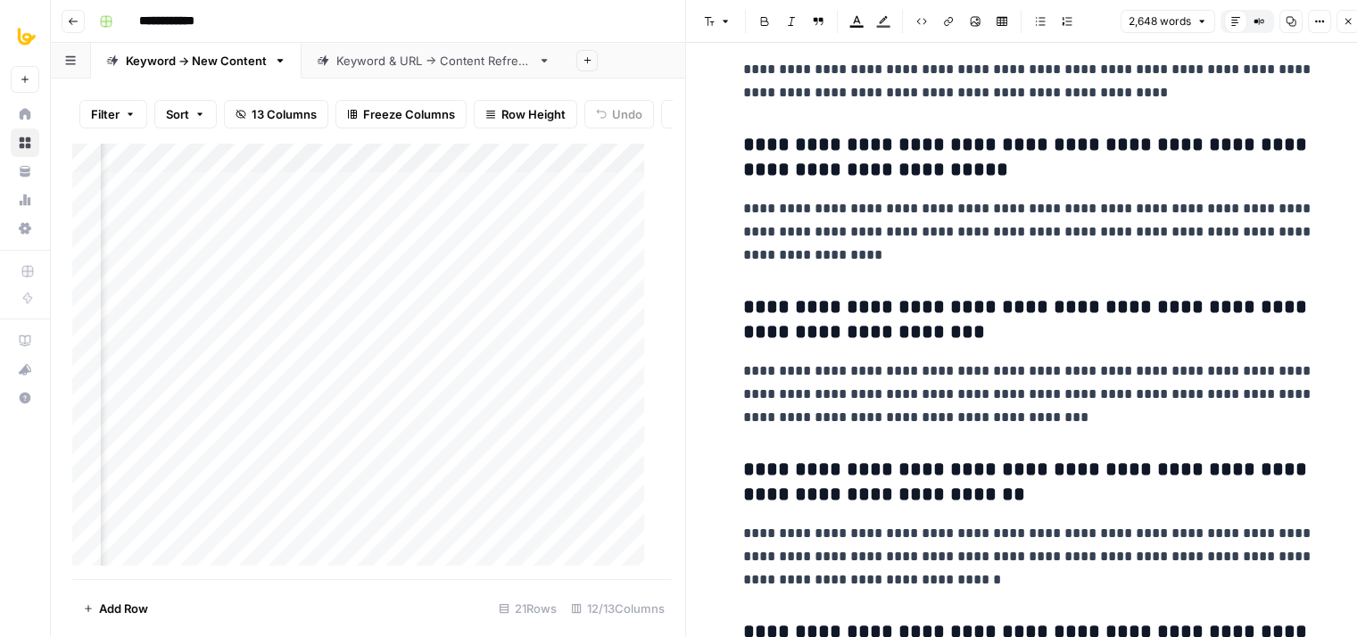
drag, startPoint x: 951, startPoint y: 221, endPoint x: 925, endPoint y: 402, distance: 182.1
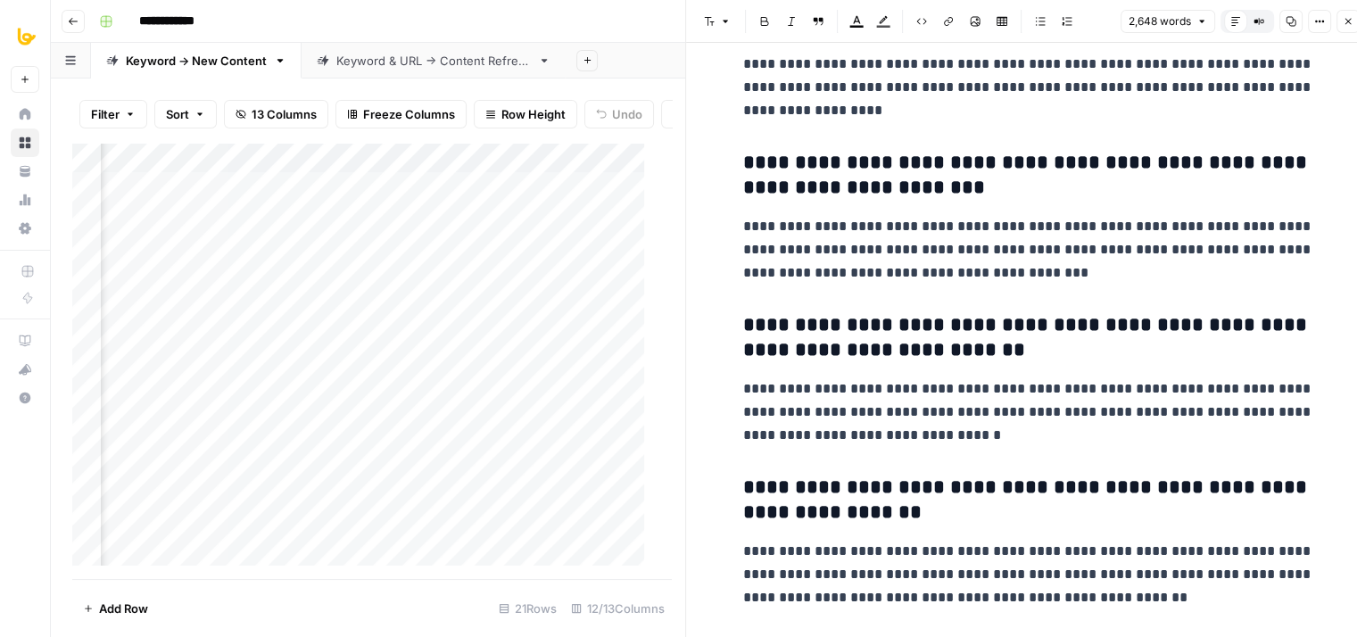
scroll to position [14, 0]
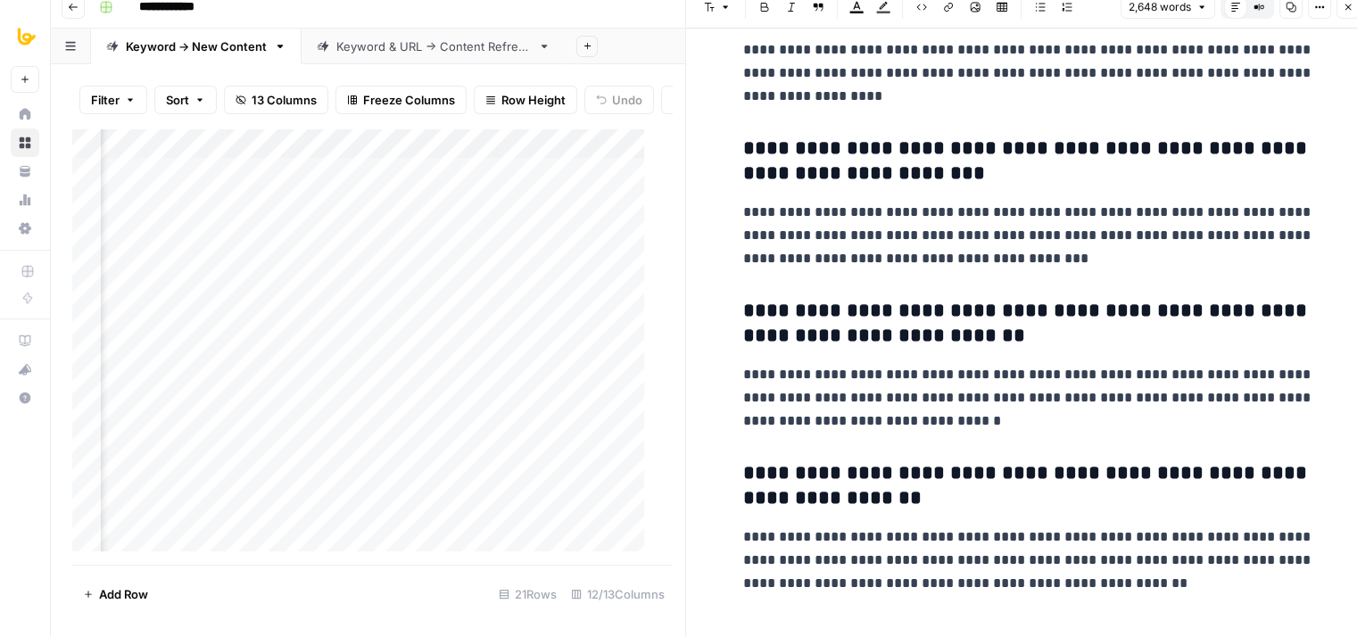
drag, startPoint x: 985, startPoint y: 252, endPoint x: 981, endPoint y: 437, distance: 185.6
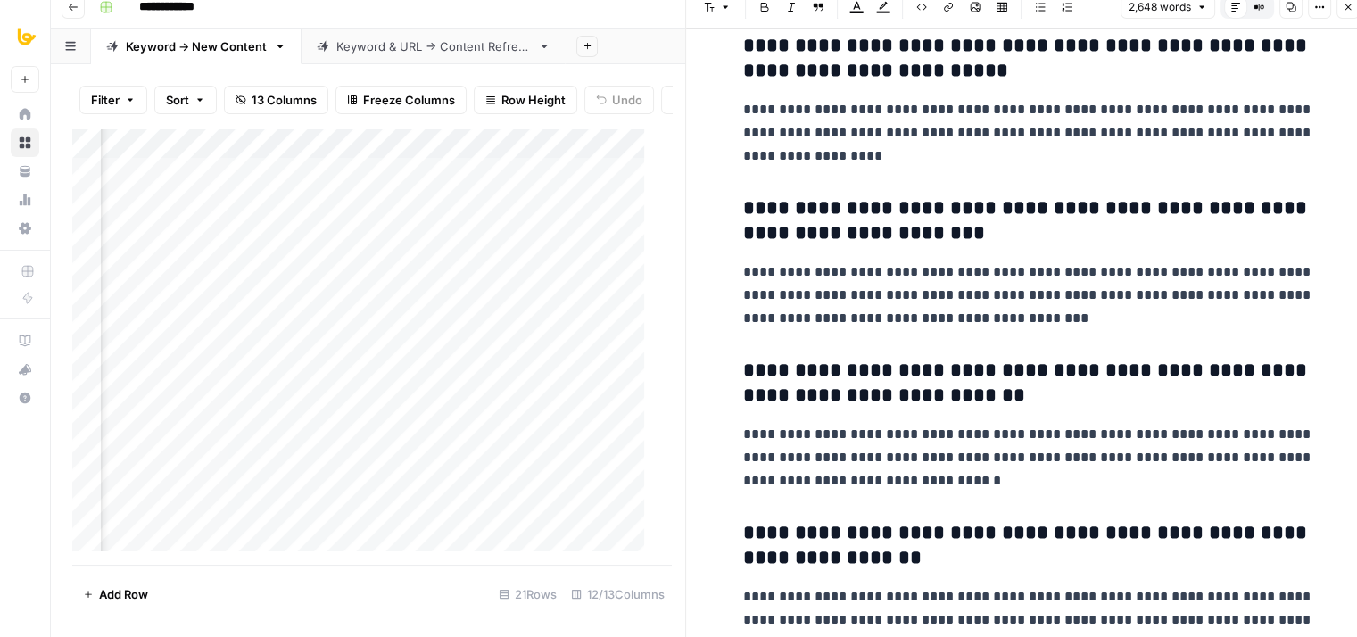
drag, startPoint x: 985, startPoint y: 456, endPoint x: 976, endPoint y: 259, distance: 197.4
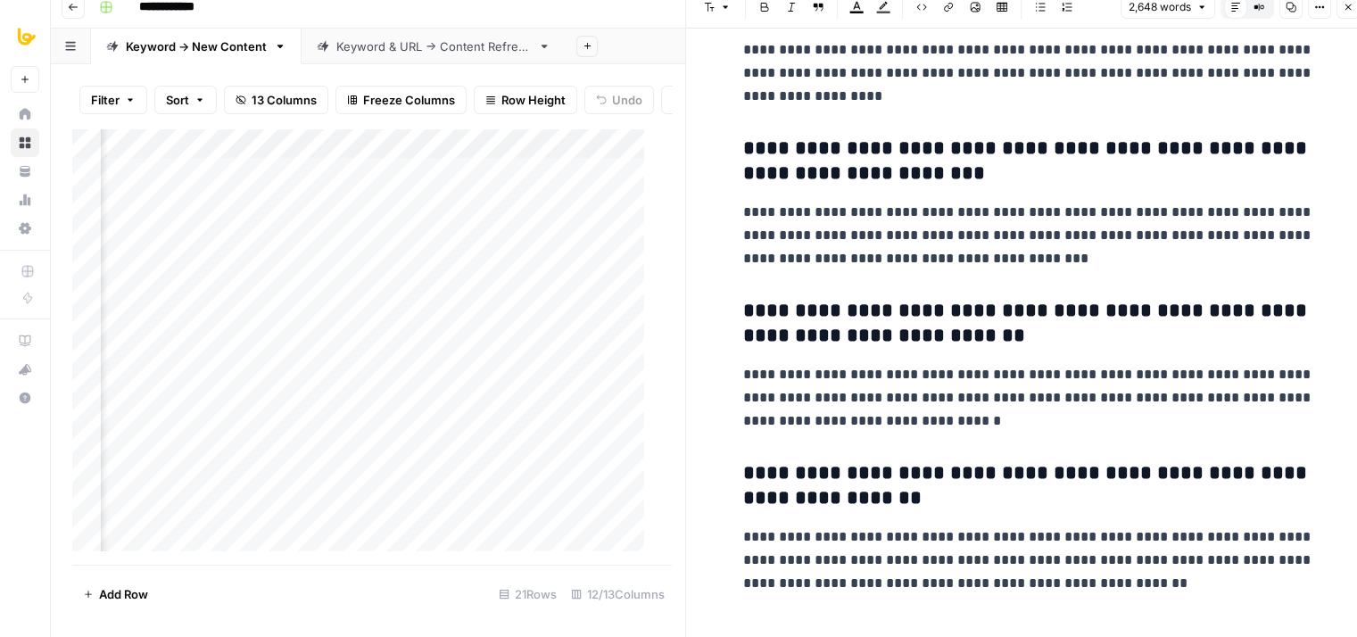
drag, startPoint x: 999, startPoint y: 131, endPoint x: 1036, endPoint y: 451, distance: 322.4
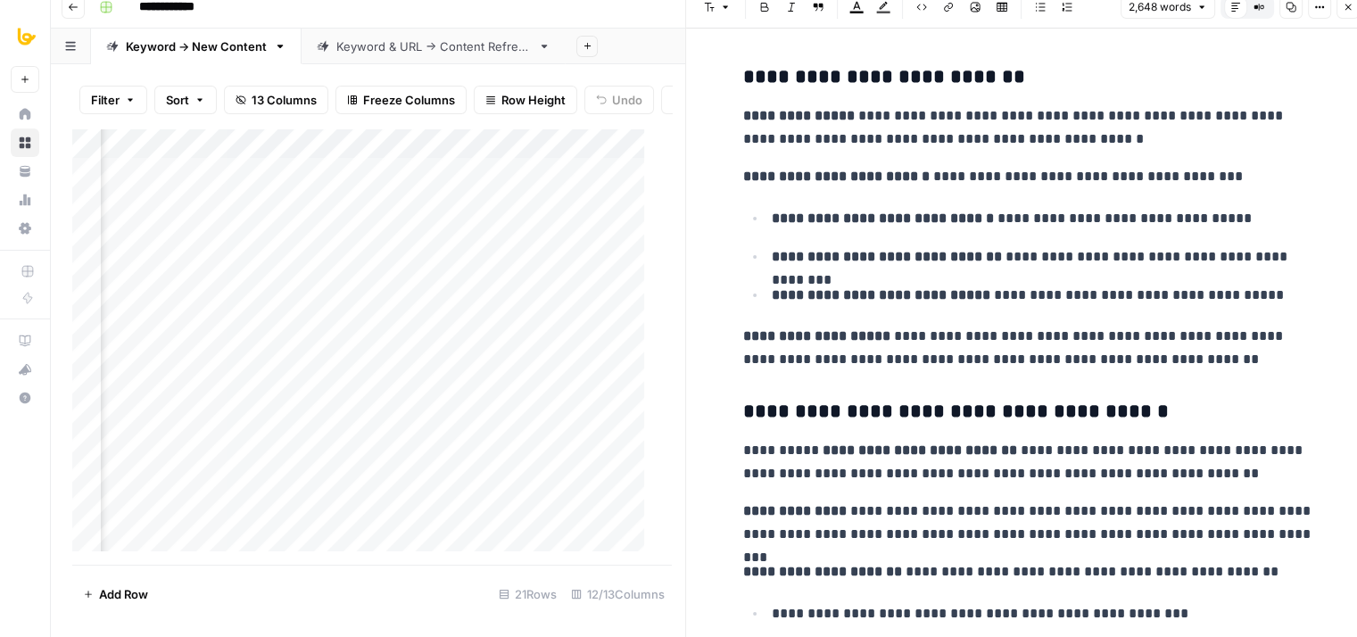
scroll to position [0, 0]
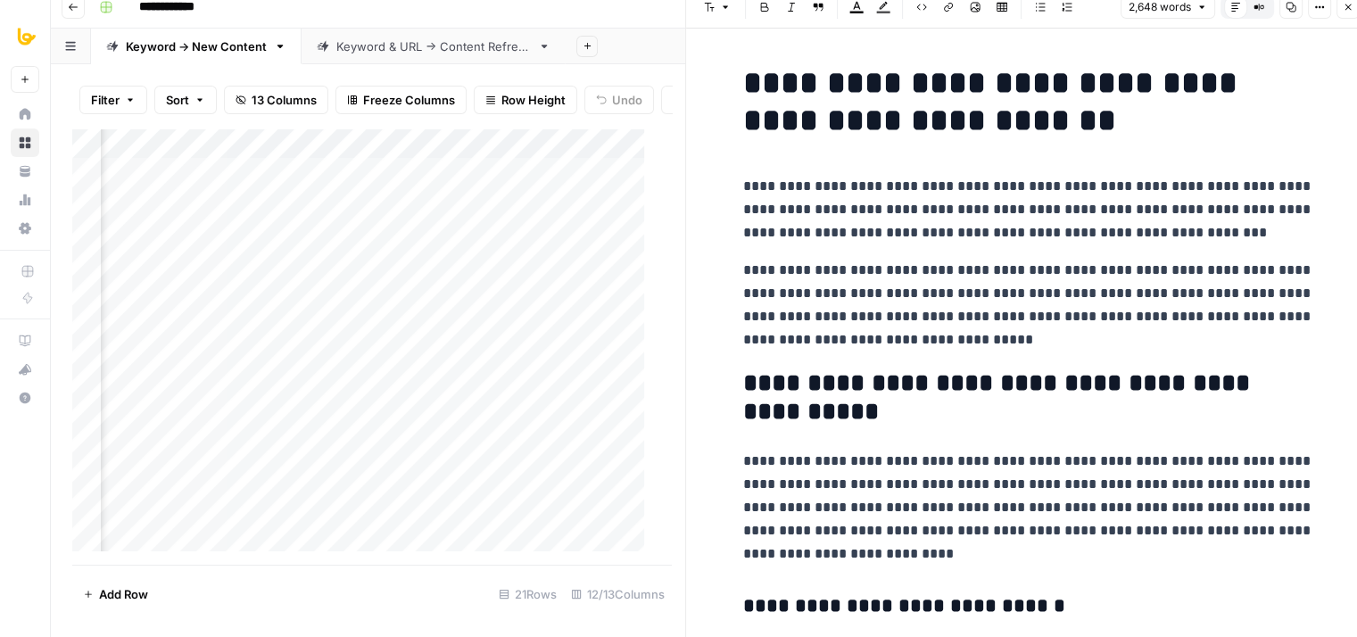
drag, startPoint x: 1011, startPoint y: 470, endPoint x: 971, endPoint y: 159, distance: 314.0
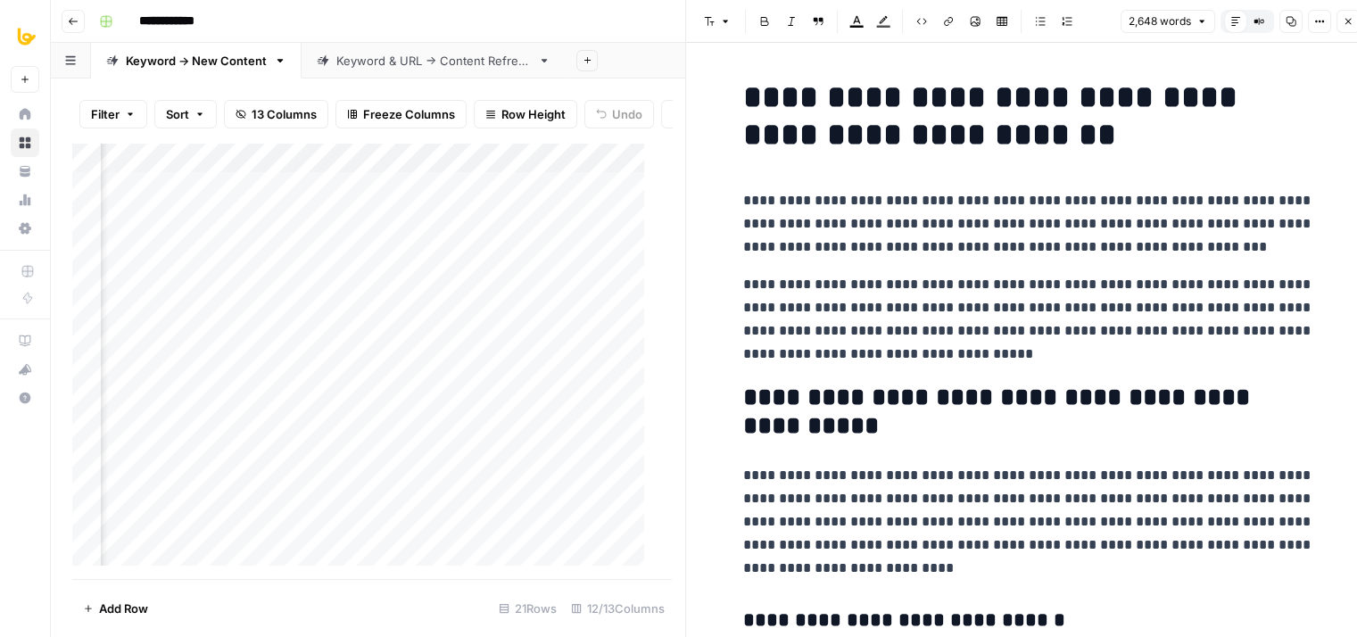
drag, startPoint x: 1249, startPoint y: 204, endPoint x: 1239, endPoint y: 41, distance: 163.6
click at [1288, 21] on icon "button" at bounding box center [1291, 21] width 11 height 11
click at [1353, 23] on icon "button" at bounding box center [1348, 21] width 11 height 11
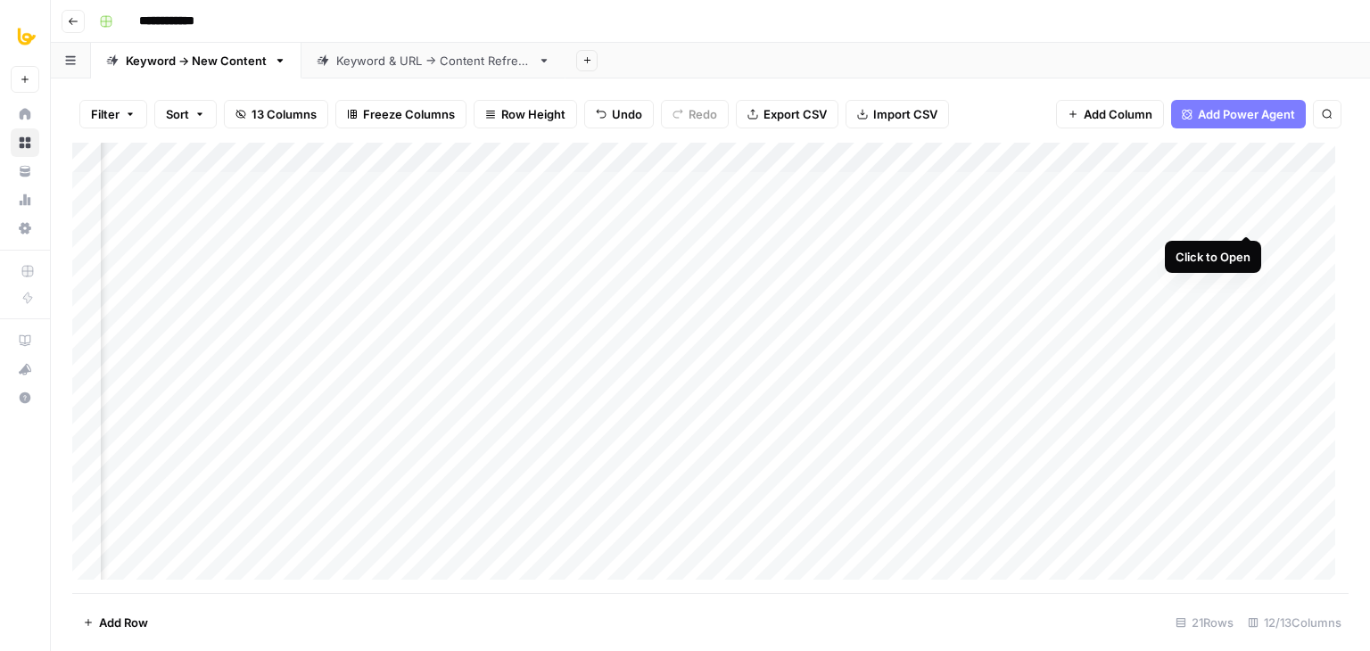
click at [1241, 217] on div "Add Column" at bounding box center [710, 368] width 1277 height 451
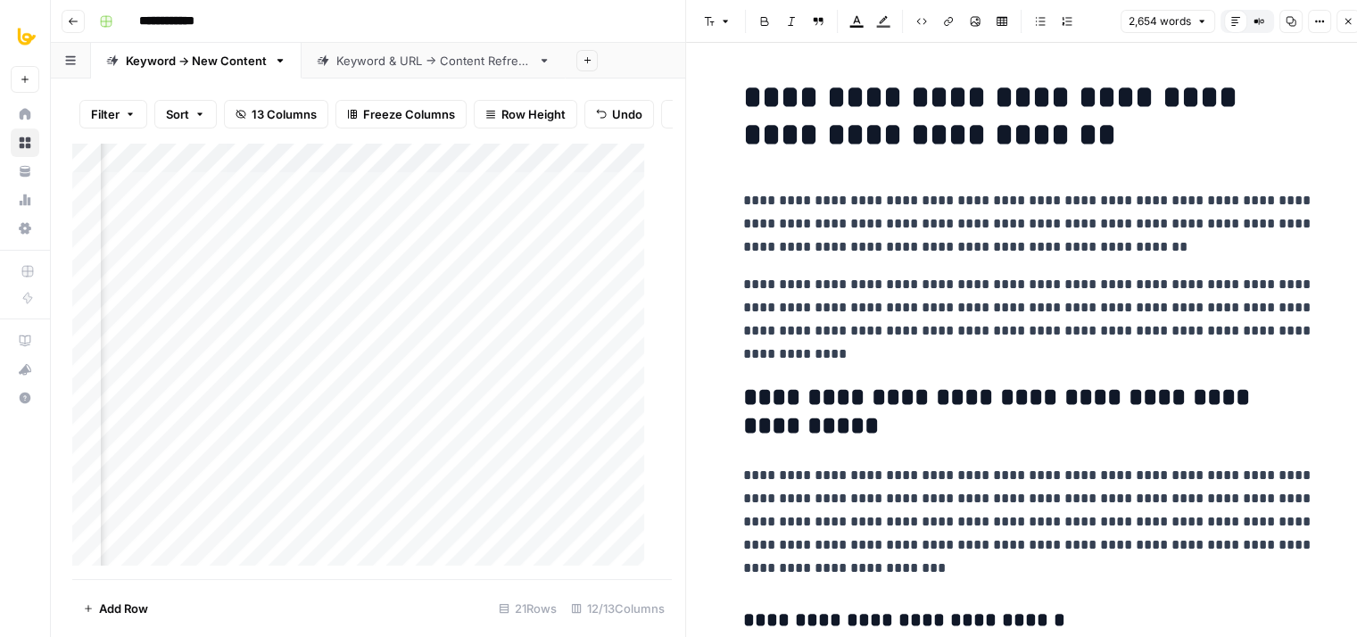
scroll to position [2021, 0]
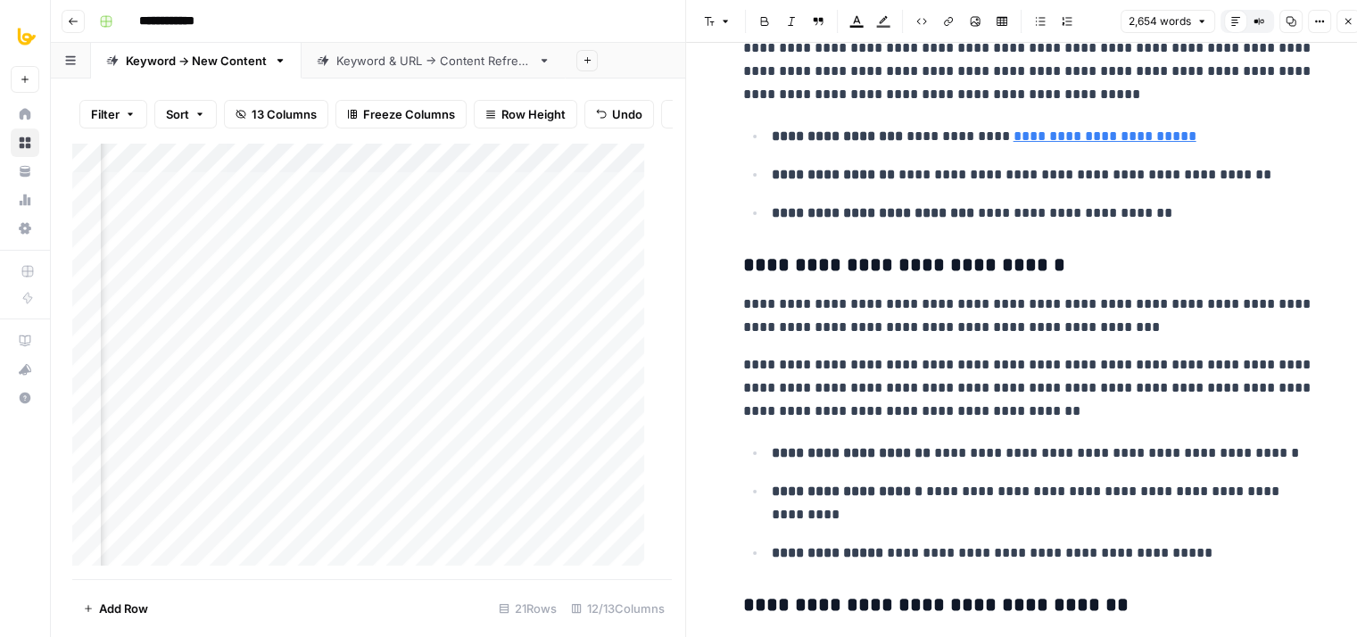
drag, startPoint x: 953, startPoint y: 143, endPoint x: 1079, endPoint y: 581, distance: 455.8
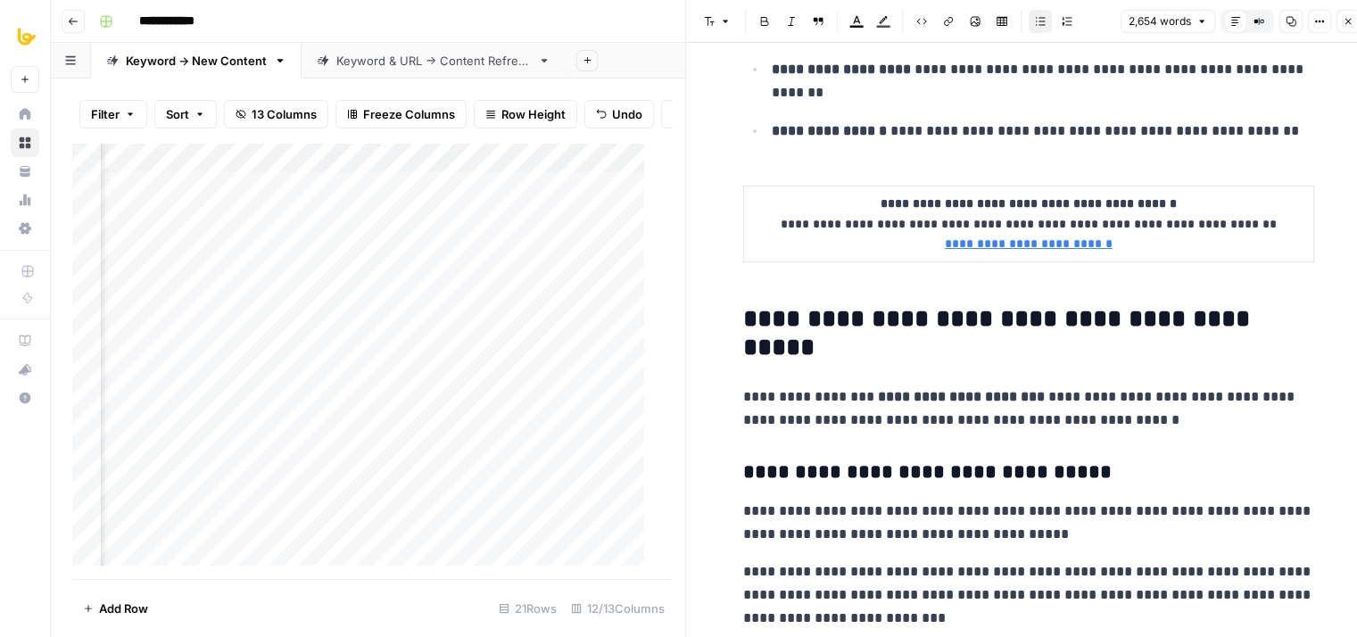
scroll to position [2786, 0]
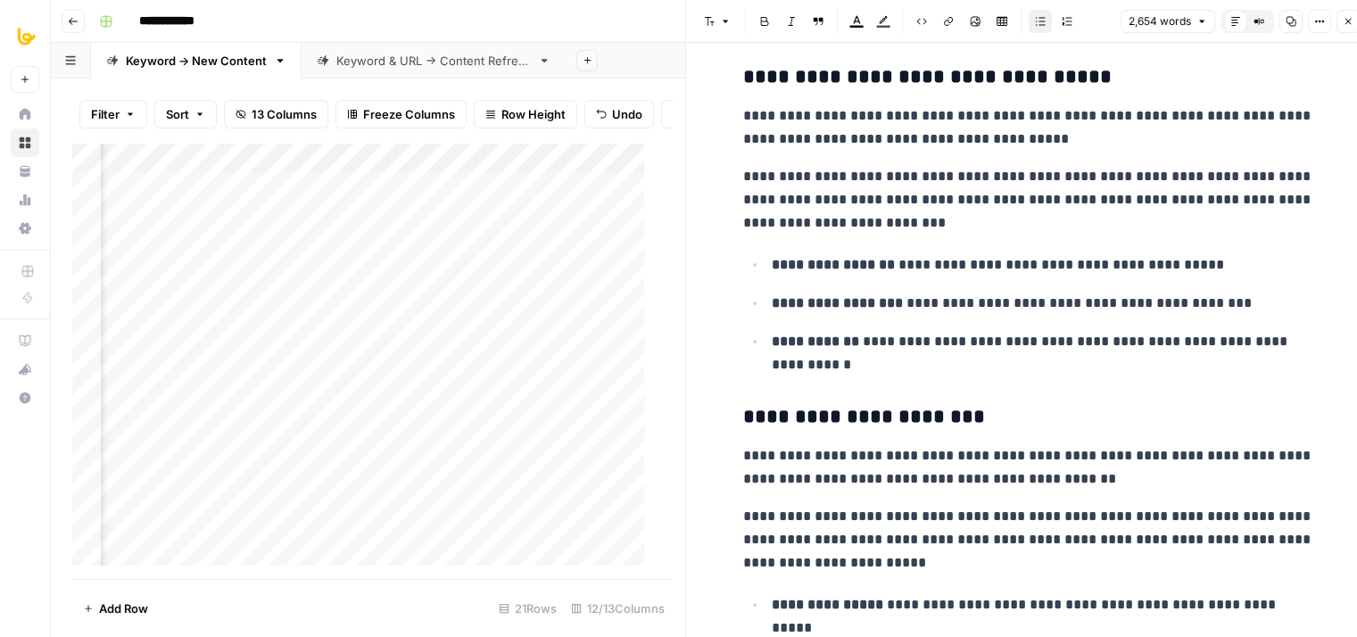
drag, startPoint x: 977, startPoint y: 310, endPoint x: 1009, endPoint y: 441, distance: 135.0
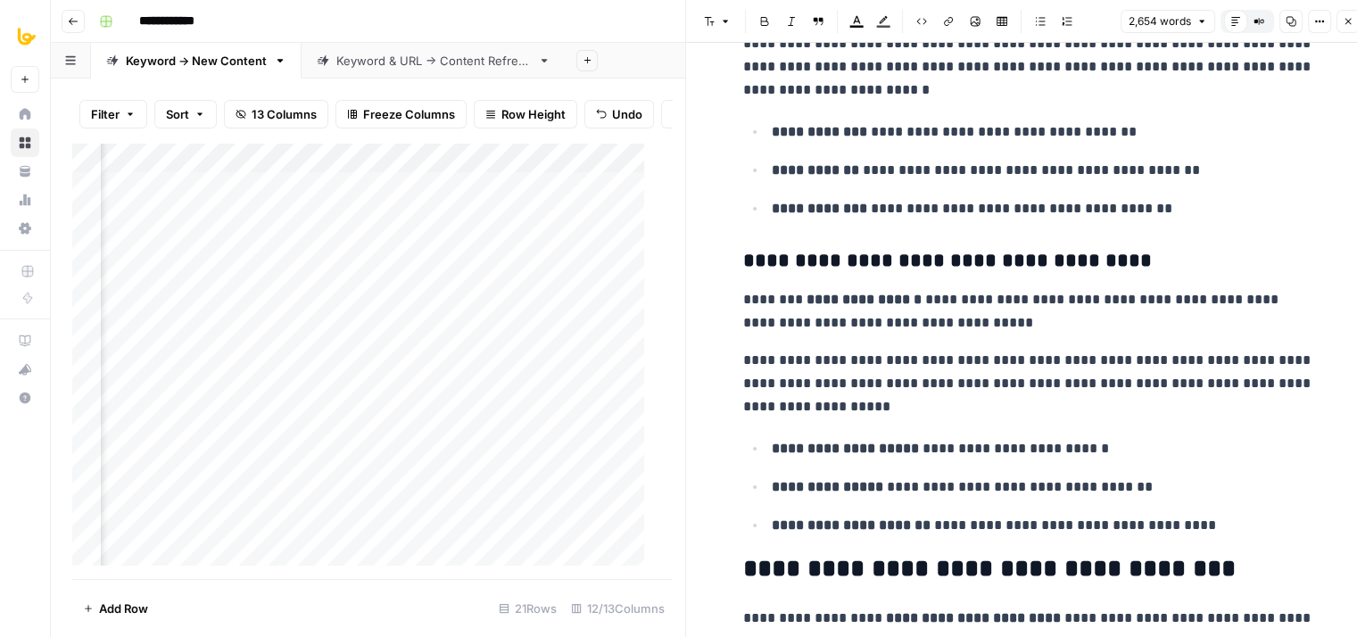
drag, startPoint x: 976, startPoint y: 208, endPoint x: 999, endPoint y: 458, distance: 250.9
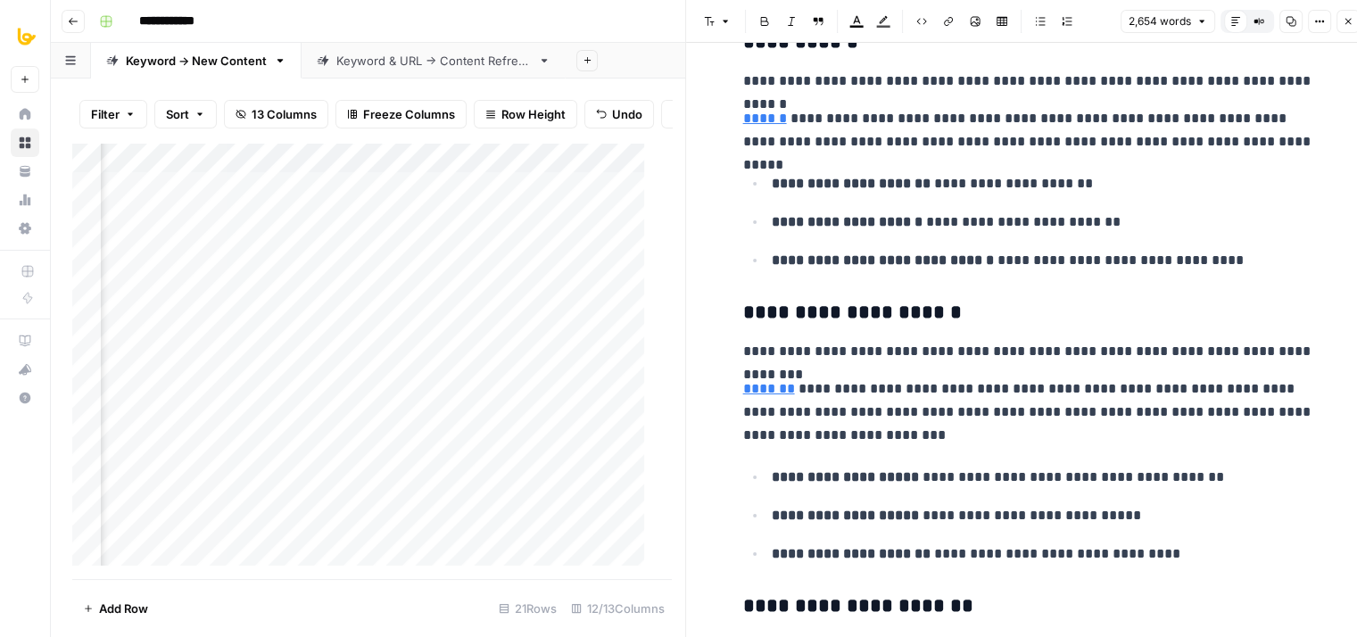
drag, startPoint x: 989, startPoint y: 200, endPoint x: 1008, endPoint y: 489, distance: 289.7
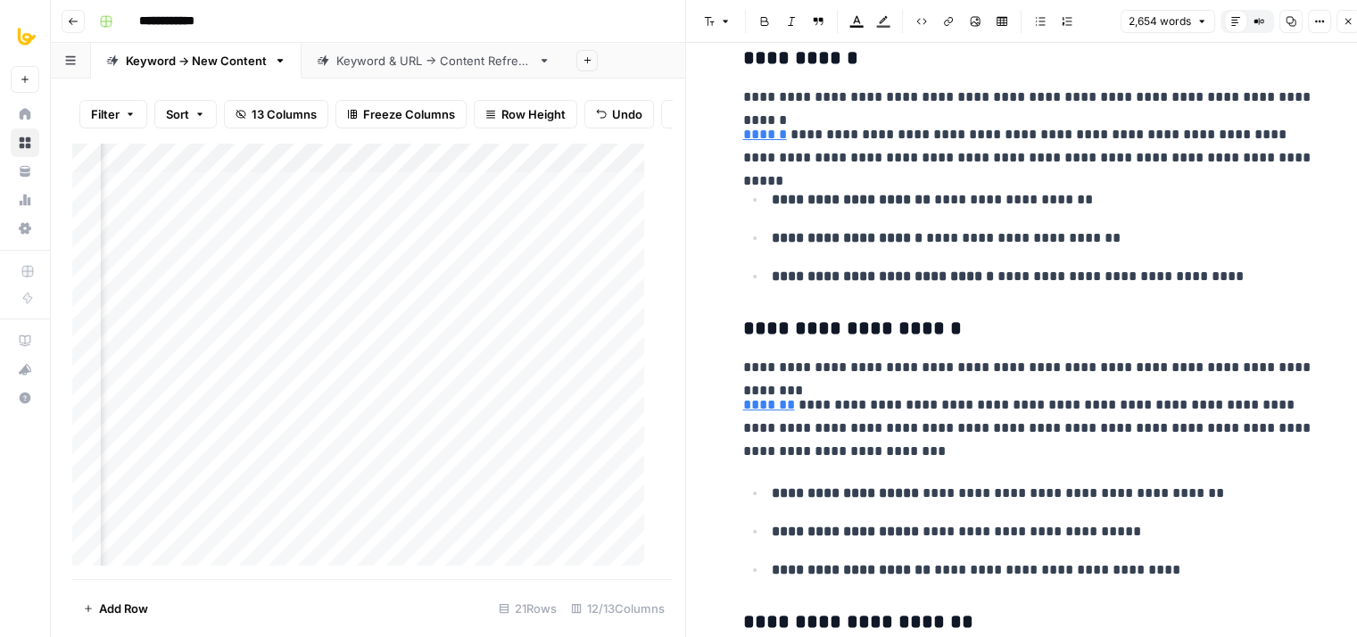
drag, startPoint x: 1034, startPoint y: 448, endPoint x: 1032, endPoint y: 311, distance: 136.5
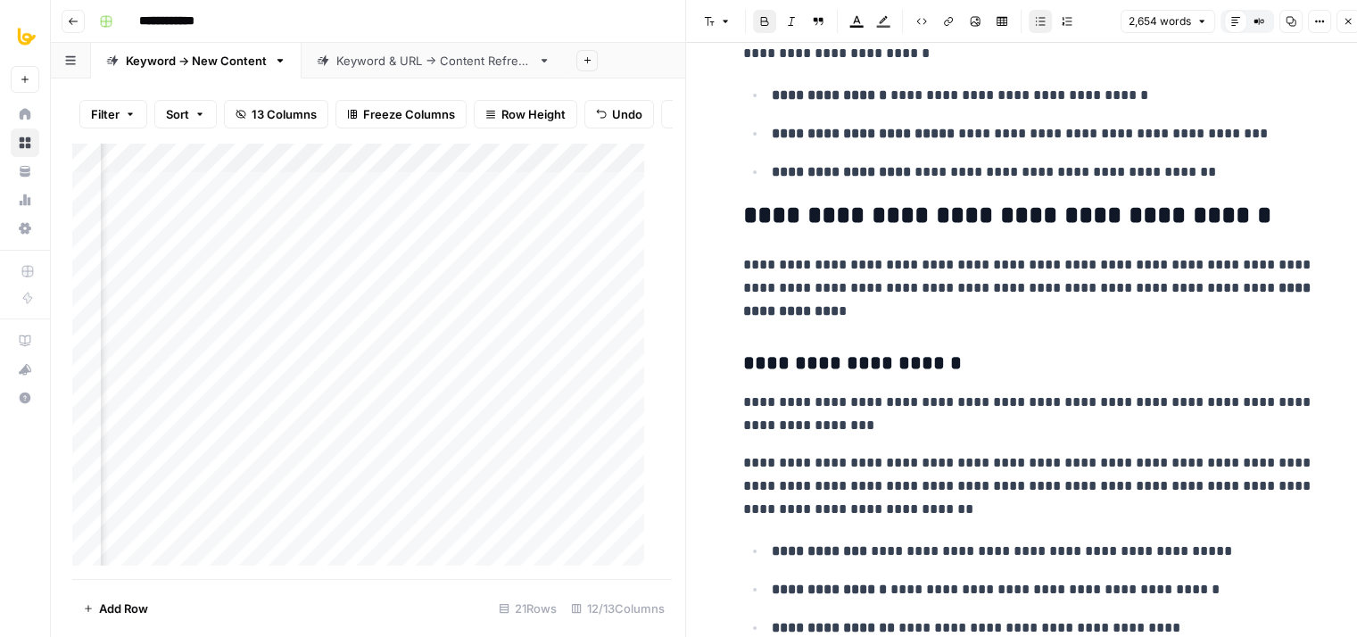
drag, startPoint x: 1069, startPoint y: 258, endPoint x: 1084, endPoint y: 465, distance: 207.6
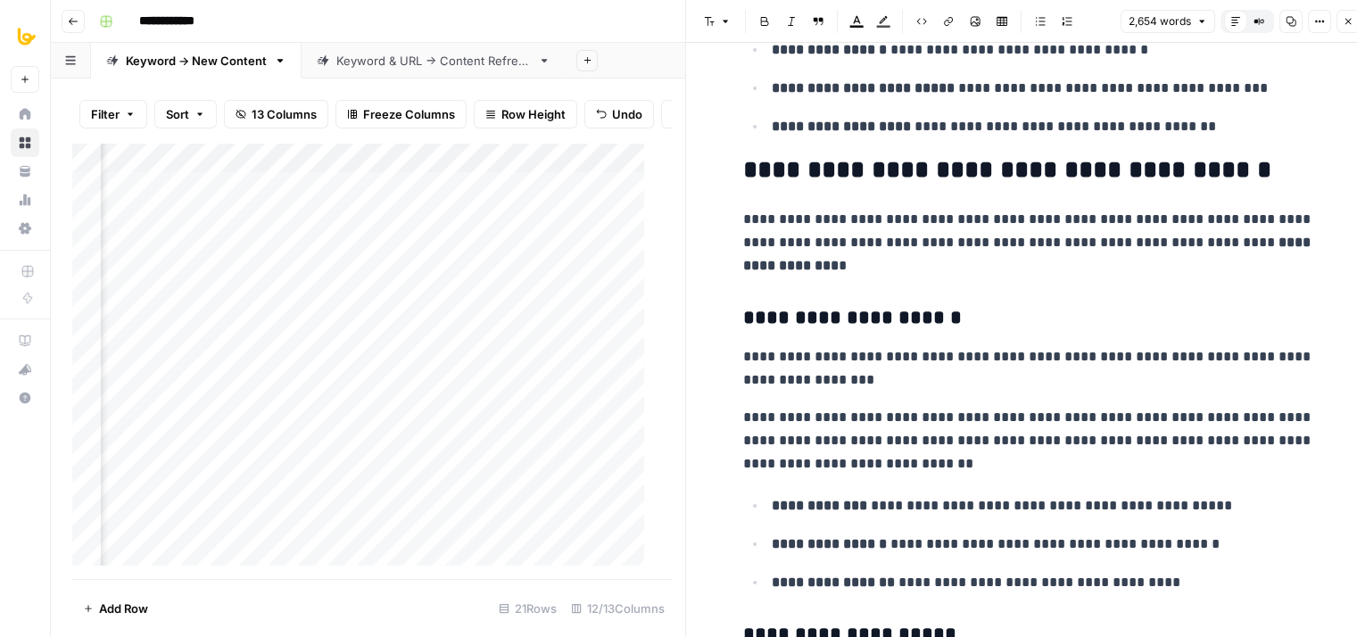
drag, startPoint x: 1101, startPoint y: 352, endPoint x: 1092, endPoint y: 217, distance: 135.0
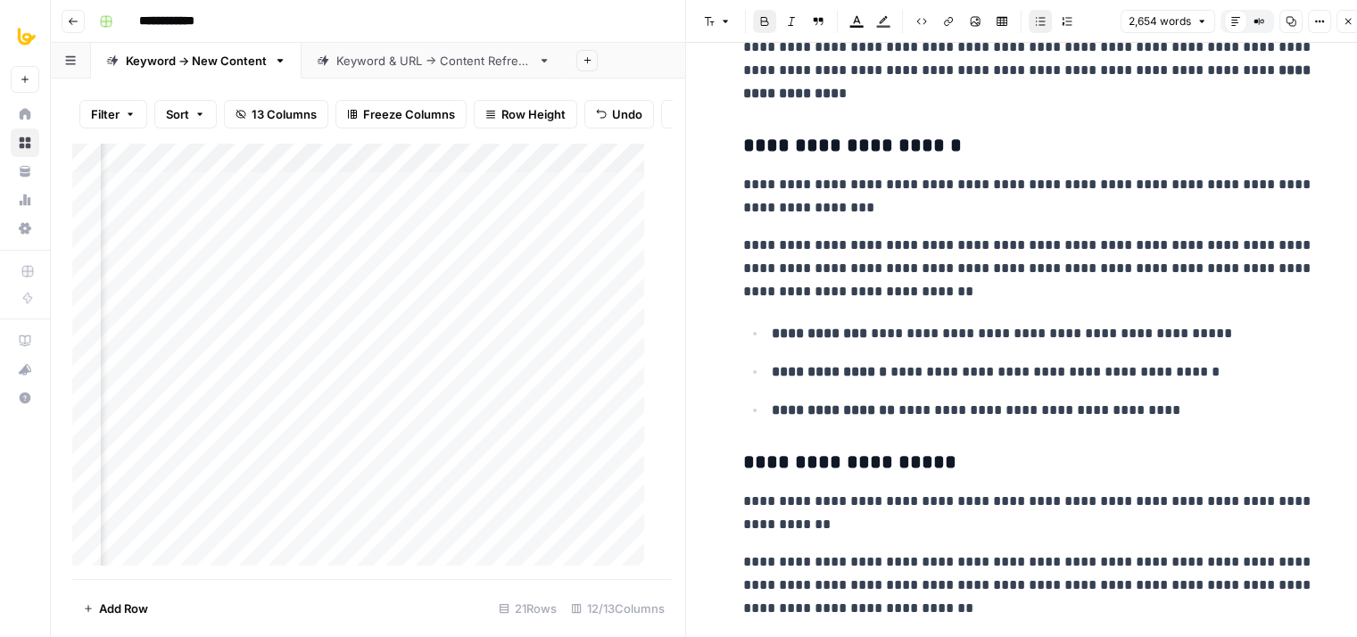
scroll to position [8920, 0]
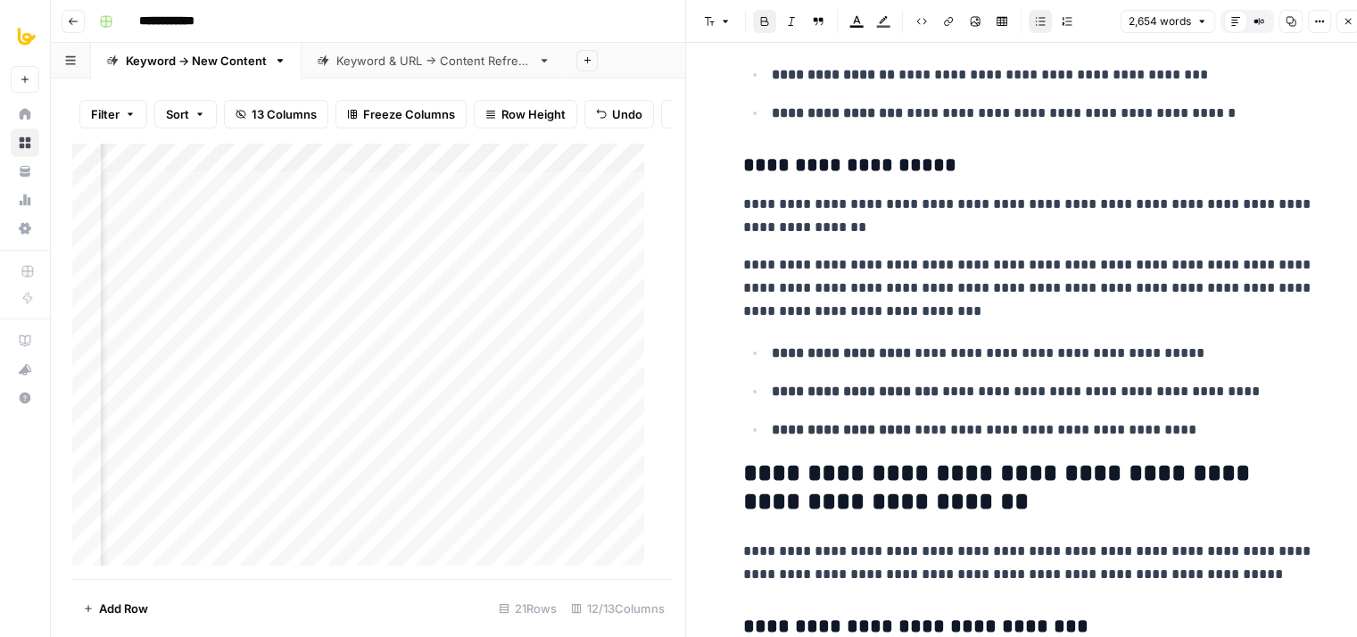
drag, startPoint x: 1084, startPoint y: 180, endPoint x: 1089, endPoint y: 400, distance: 219.6
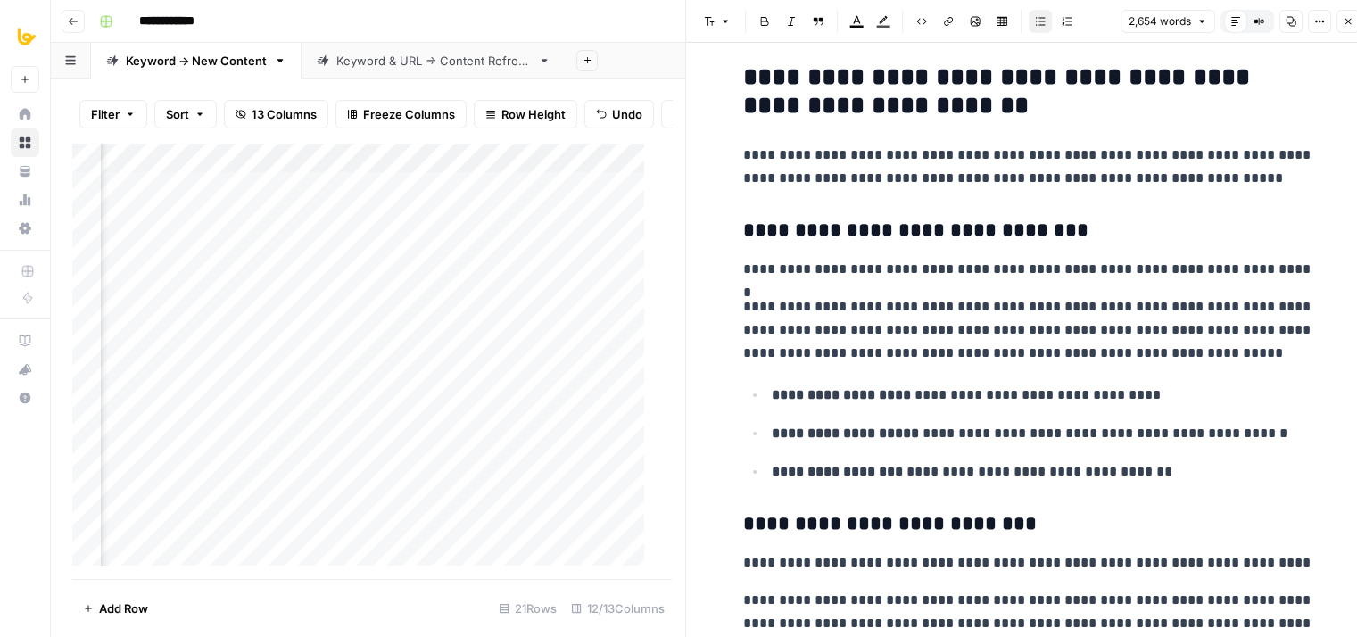
drag, startPoint x: 1057, startPoint y: 228, endPoint x: 1069, endPoint y: 381, distance: 153.9
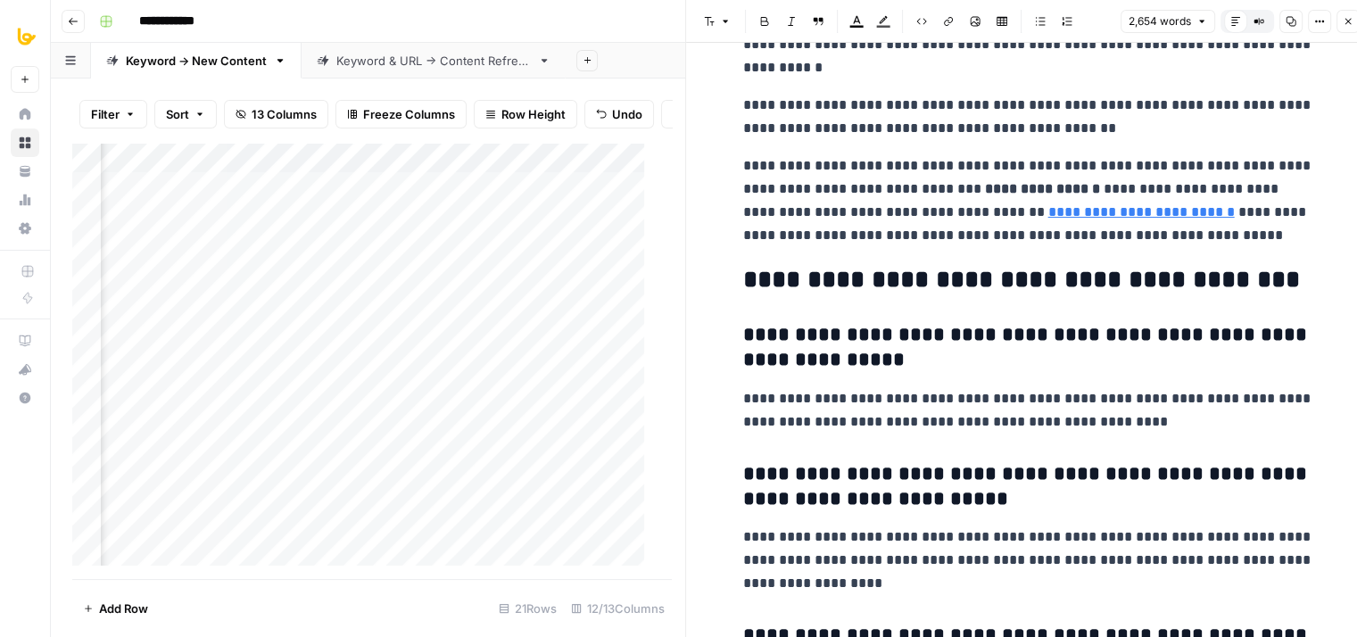
drag, startPoint x: 1070, startPoint y: 259, endPoint x: 1074, endPoint y: 433, distance: 174.0
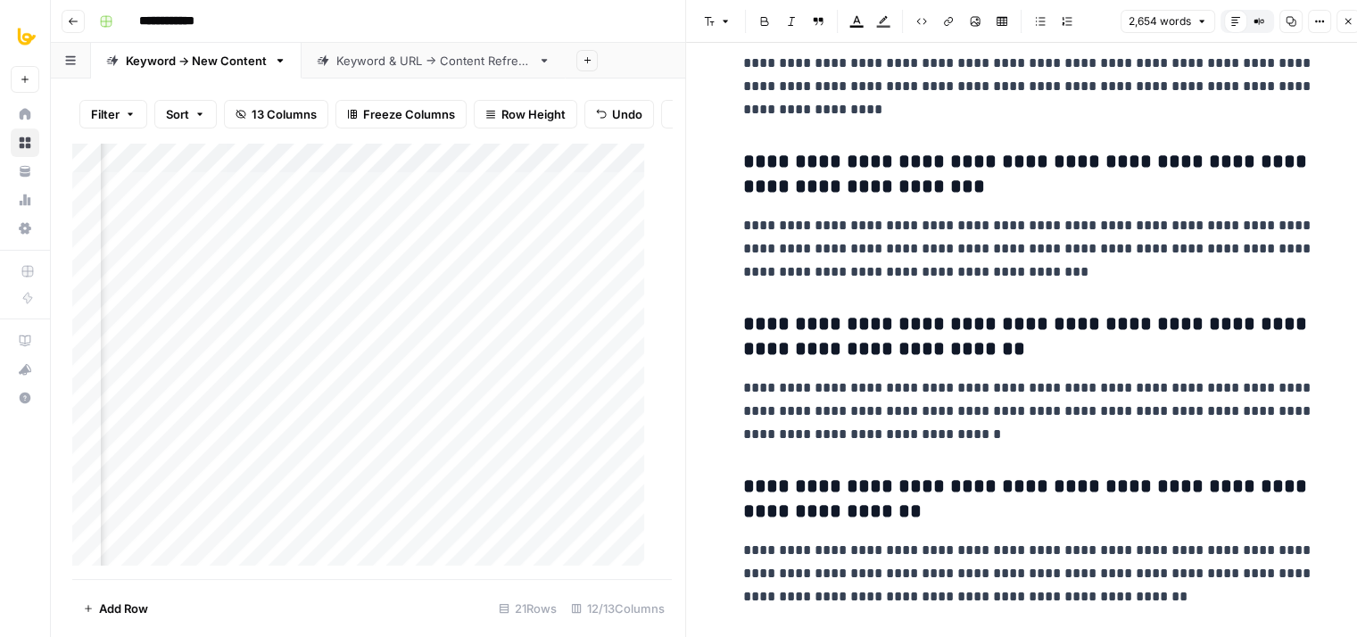
scroll to position [10947, 0]
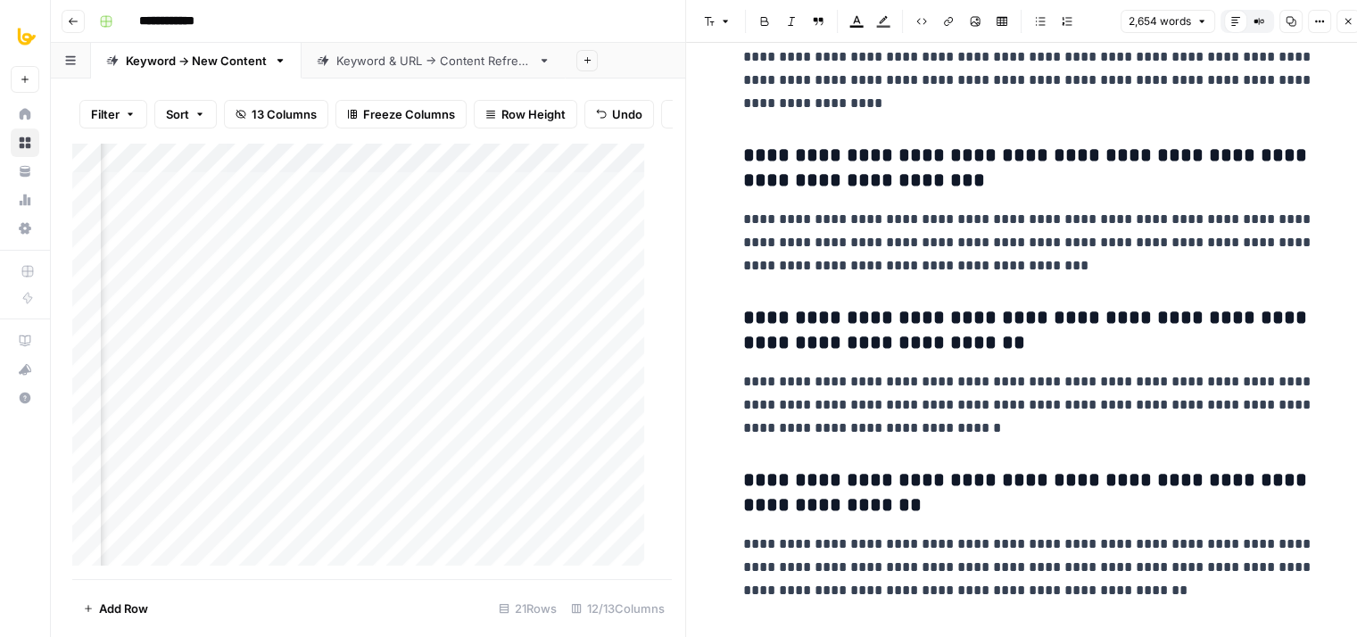
drag, startPoint x: 1071, startPoint y: 334, endPoint x: 1085, endPoint y: 547, distance: 213.7
